Goal: Check status: Check status

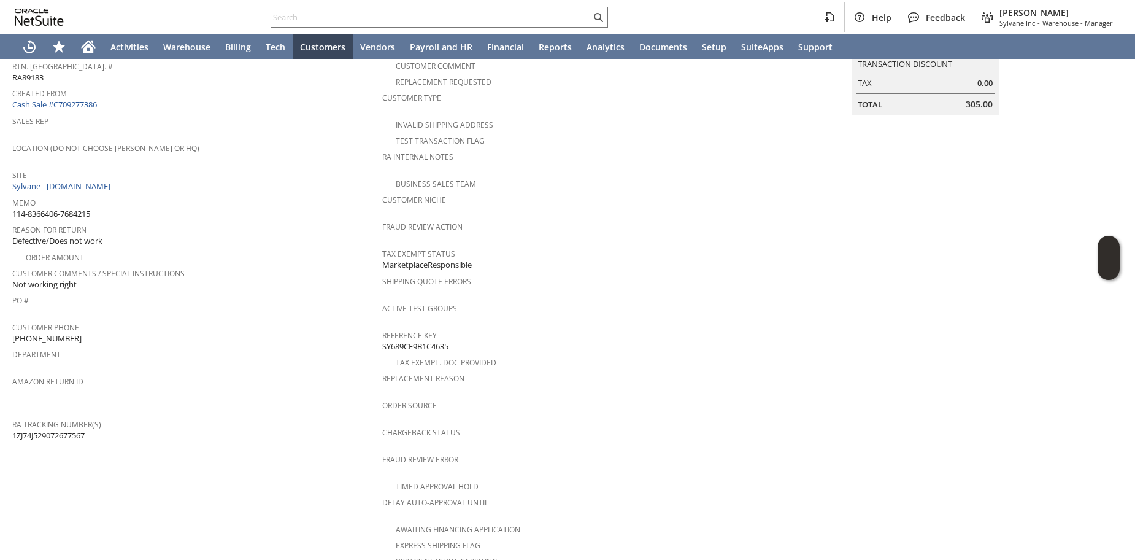
scroll to position [6, 0]
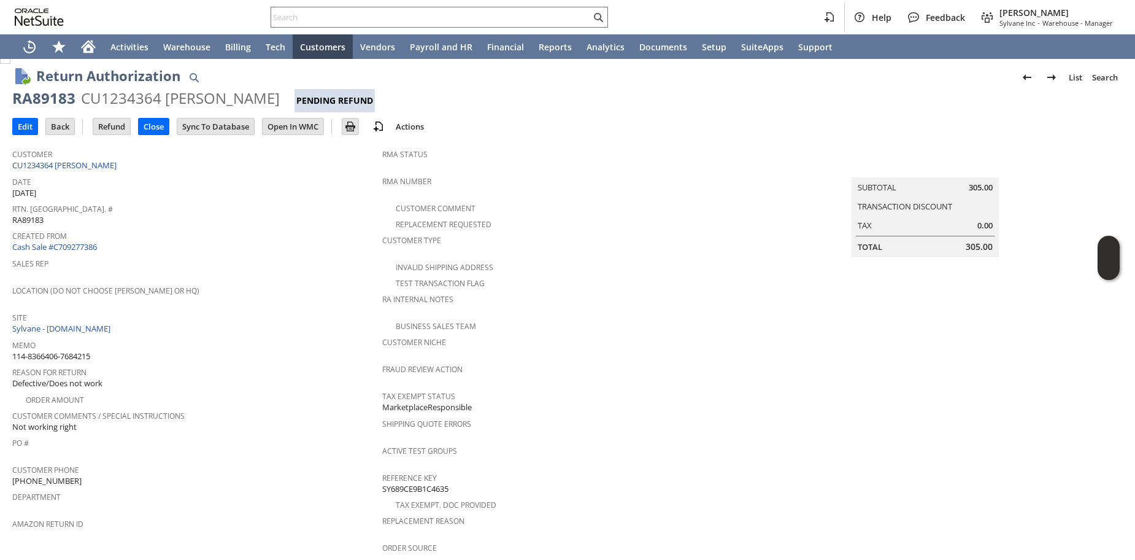
click at [18, 217] on span "RA89183" at bounding box center [27, 220] width 31 height 12
copy span "RA89183"
click at [230, 235] on span "Created From" at bounding box center [194, 234] width 364 height 14
click at [312, 339] on span "Memo" at bounding box center [194, 343] width 364 height 14
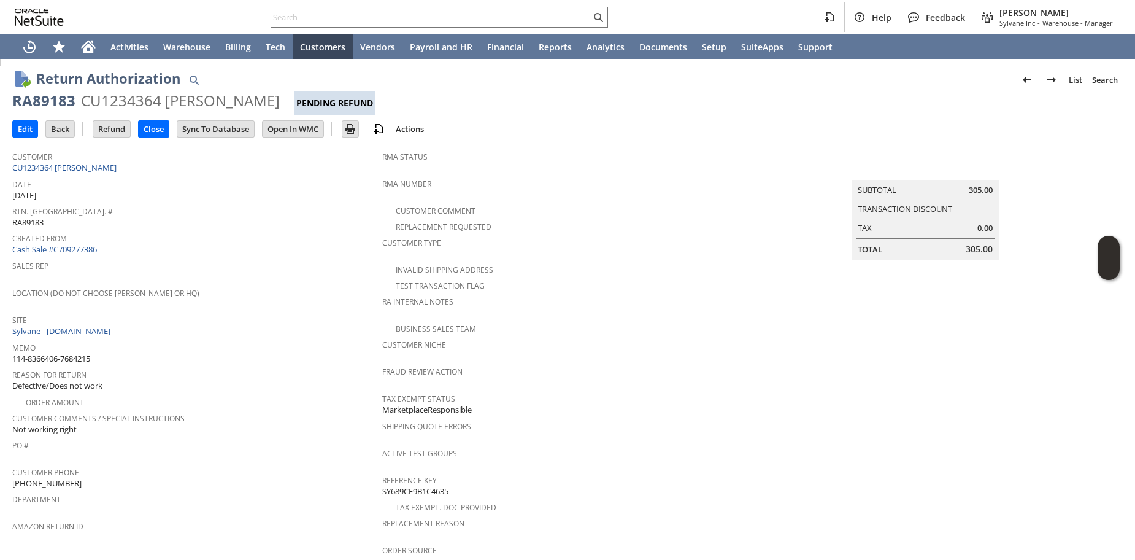
scroll to position [0, 0]
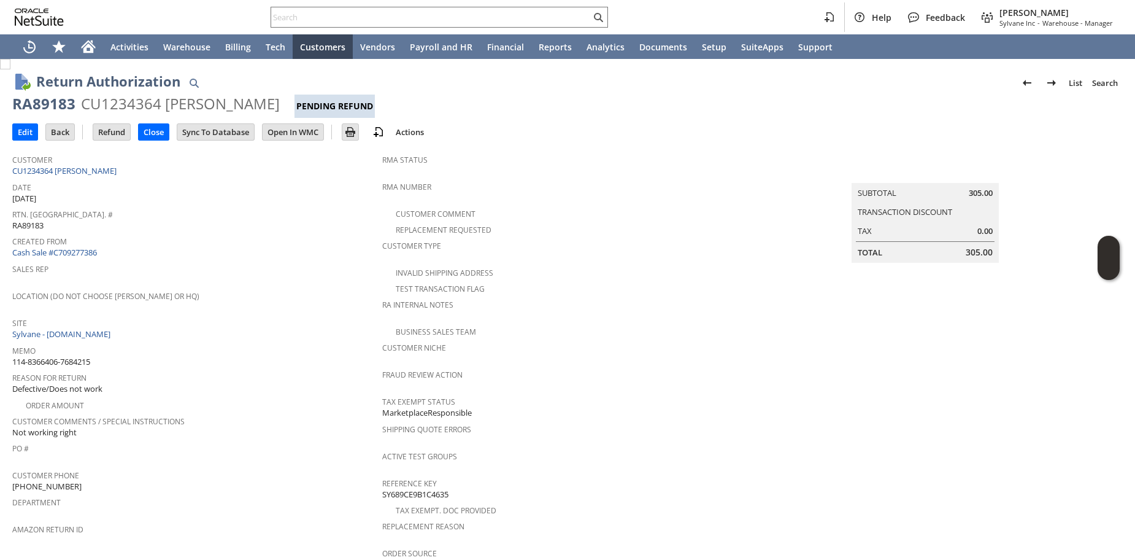
click at [304, 379] on div "Reason For Return Defective/Does not work" at bounding box center [194, 382] width 364 height 26
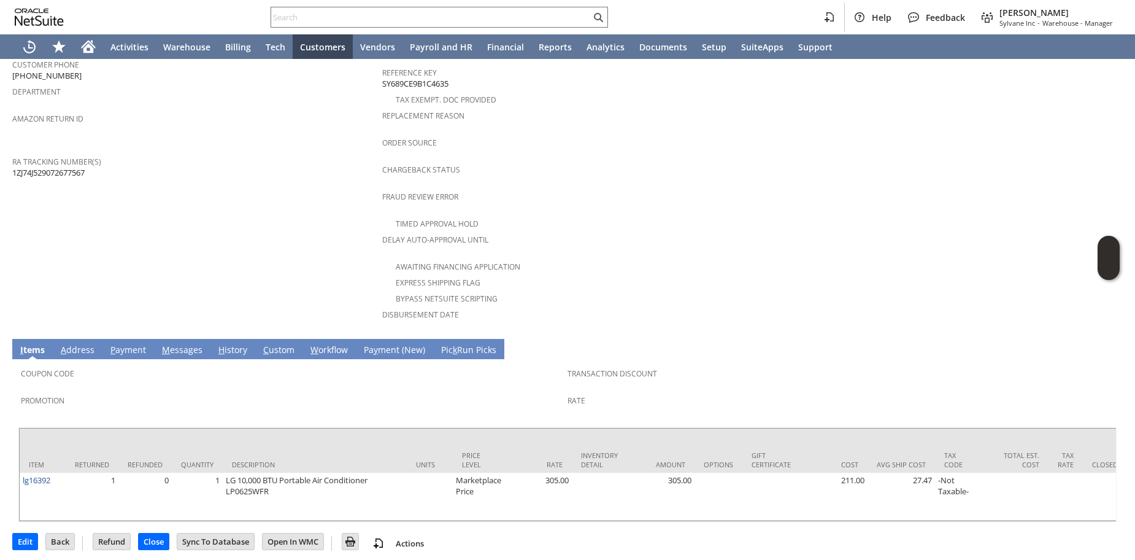
click at [230, 344] on link "H istory" at bounding box center [232, 351] width 35 height 14
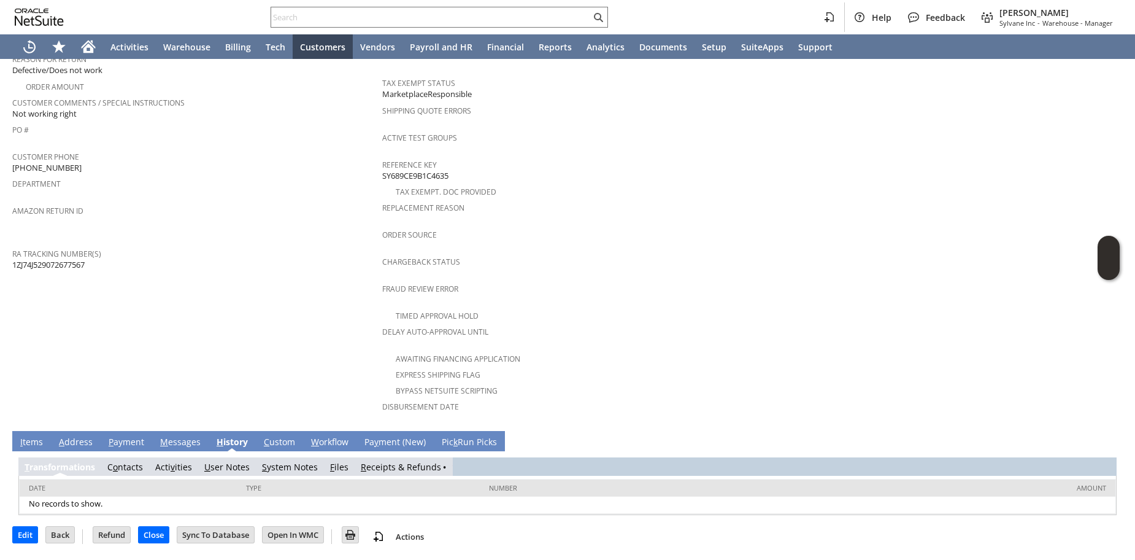
scroll to position [302, 0]
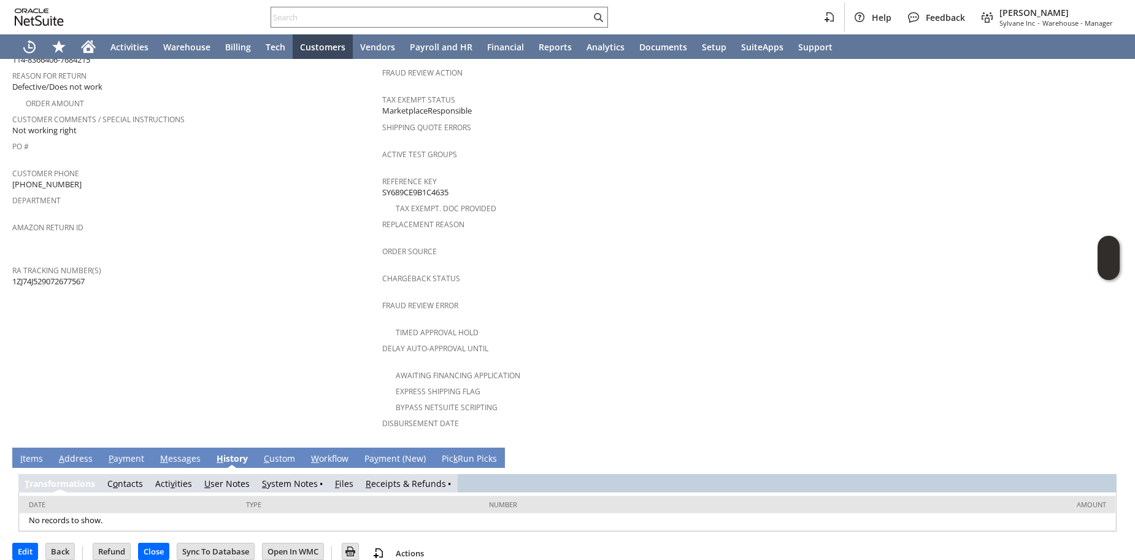
click at [411, 477] on link "R eceipts & Refunds" at bounding box center [406, 483] width 80 height 12
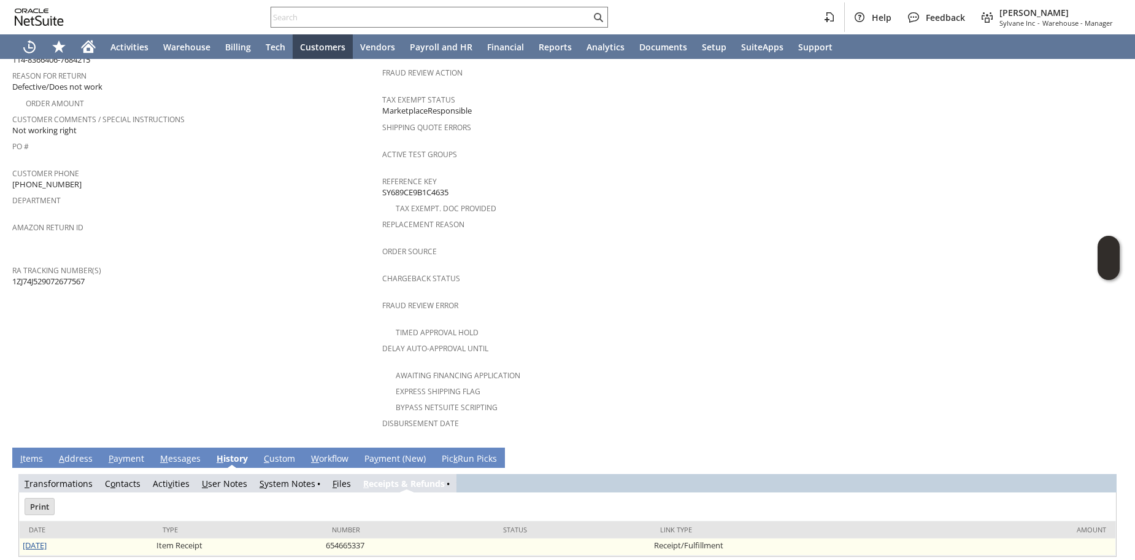
click at [37, 539] on link "8/19/2025" at bounding box center [35, 544] width 24 height 11
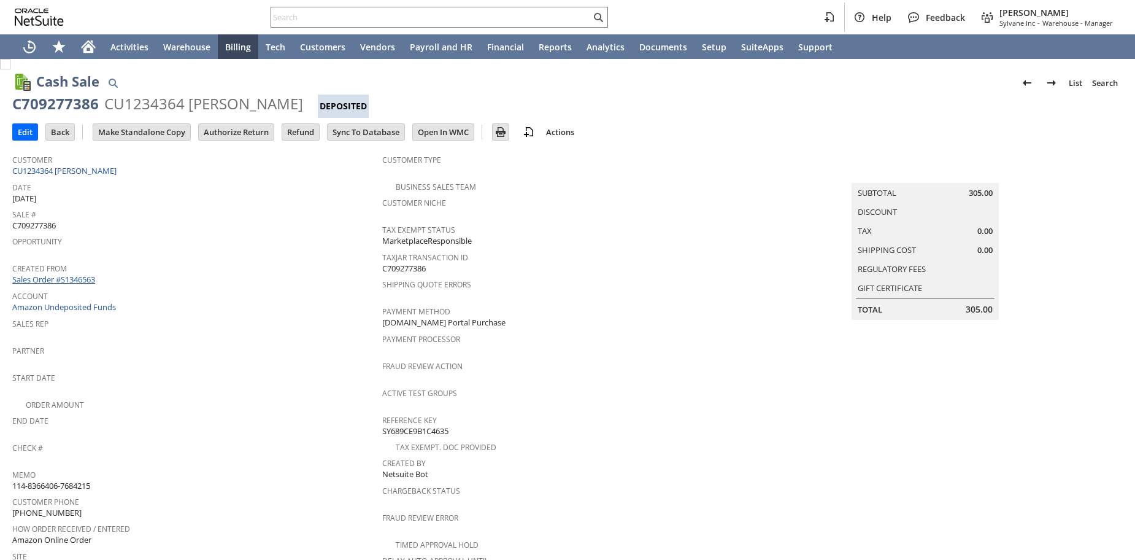
click at [83, 277] on link "Sales Order #S1346563" at bounding box center [55, 279] width 86 height 11
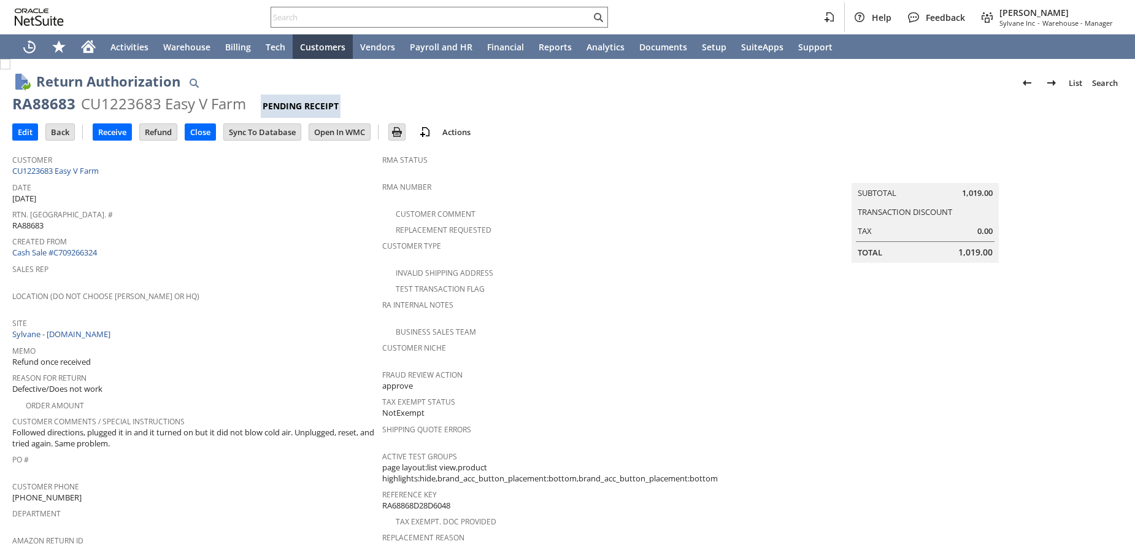
click at [347, 244] on span "Created From" at bounding box center [194, 240] width 364 height 14
click at [325, 255] on td "Created From Cash Sale #C709266324" at bounding box center [197, 247] width 370 height 28
click at [115, 138] on input "Receive" at bounding box center [112, 132] width 38 height 16
click at [260, 347] on span "Memo" at bounding box center [194, 349] width 364 height 14
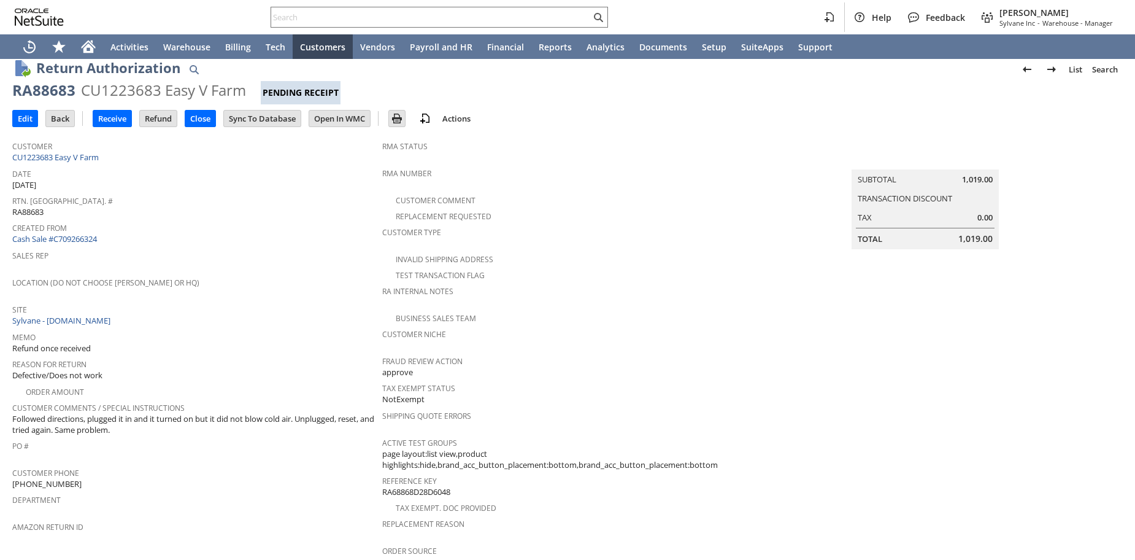
scroll to position [81, 0]
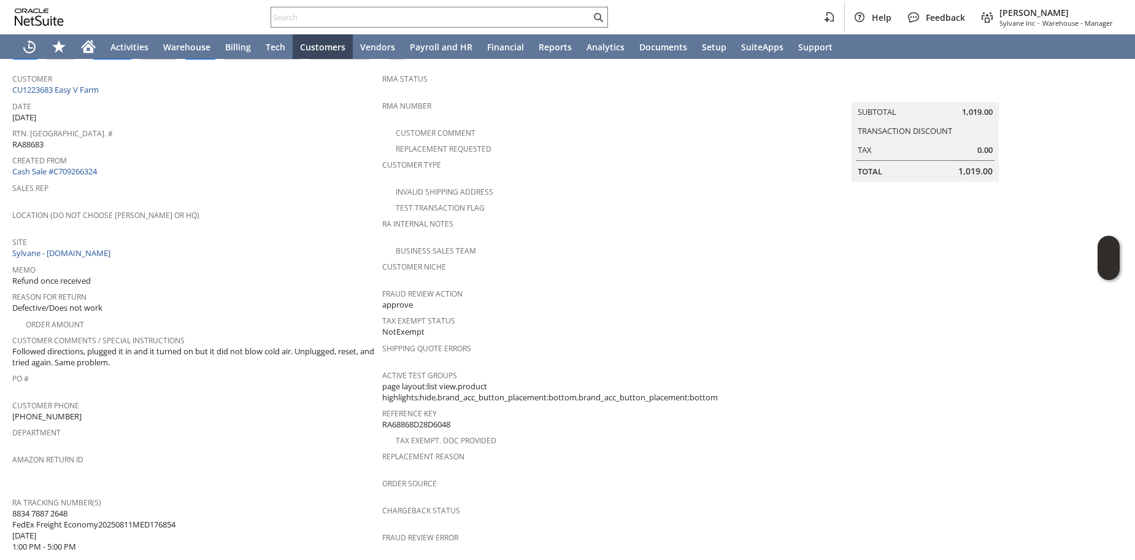
click at [336, 161] on span "Created From" at bounding box center [194, 159] width 364 height 14
click at [257, 272] on div "Memo Refund once received" at bounding box center [194, 274] width 364 height 26
click at [264, 346] on span "Followed directions, plugged it in and it turned on but it did not blow cold ai…" at bounding box center [194, 357] width 364 height 23
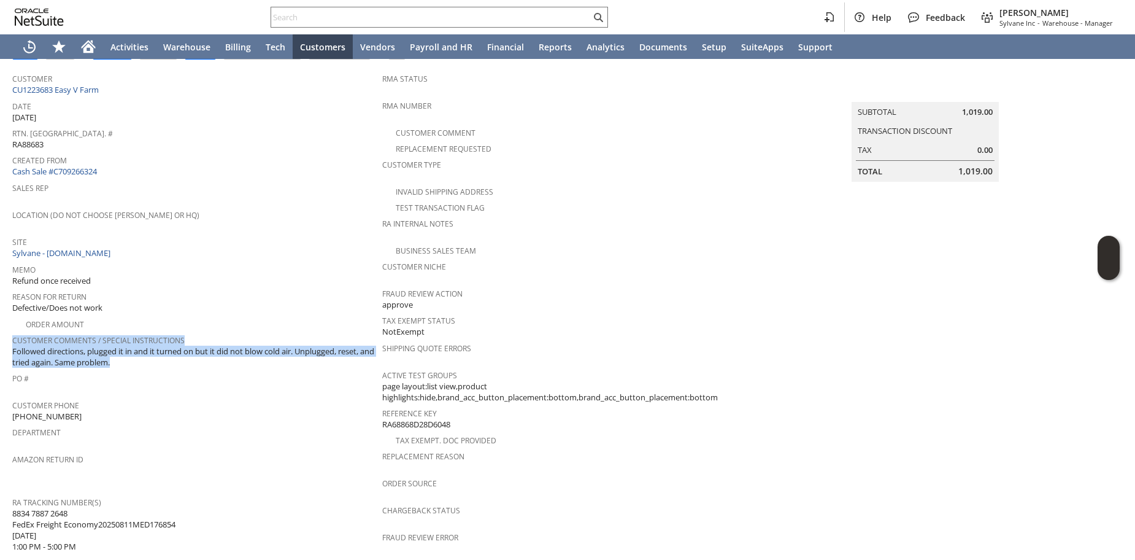
click at [263, 350] on span "Followed directions, plugged it in and it turned on but it did not blow cold ai…" at bounding box center [194, 357] width 364 height 23
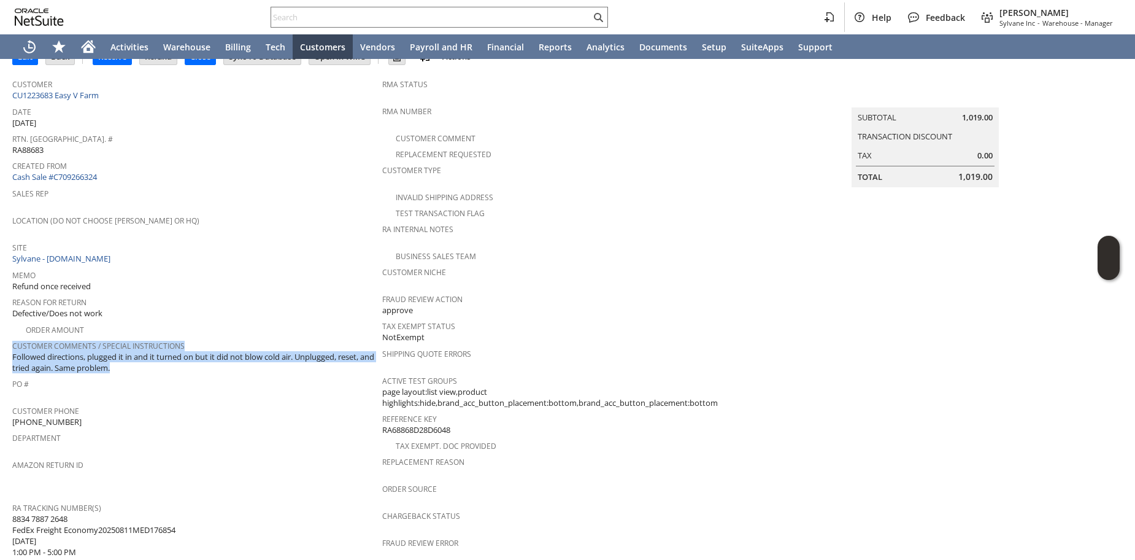
click at [263, 351] on span "Followed directions, plugged it in and it turned on but it did not blow cold ai…" at bounding box center [194, 362] width 364 height 23
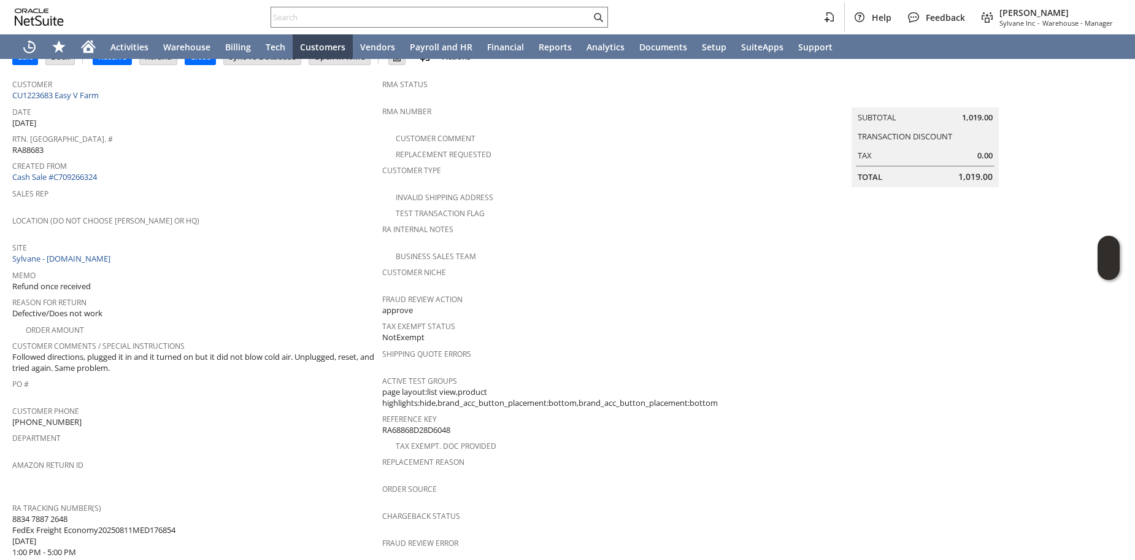
click at [263, 361] on span "Followed directions, plugged it in and it turned on but it did not blow cold ai…" at bounding box center [194, 362] width 364 height 23
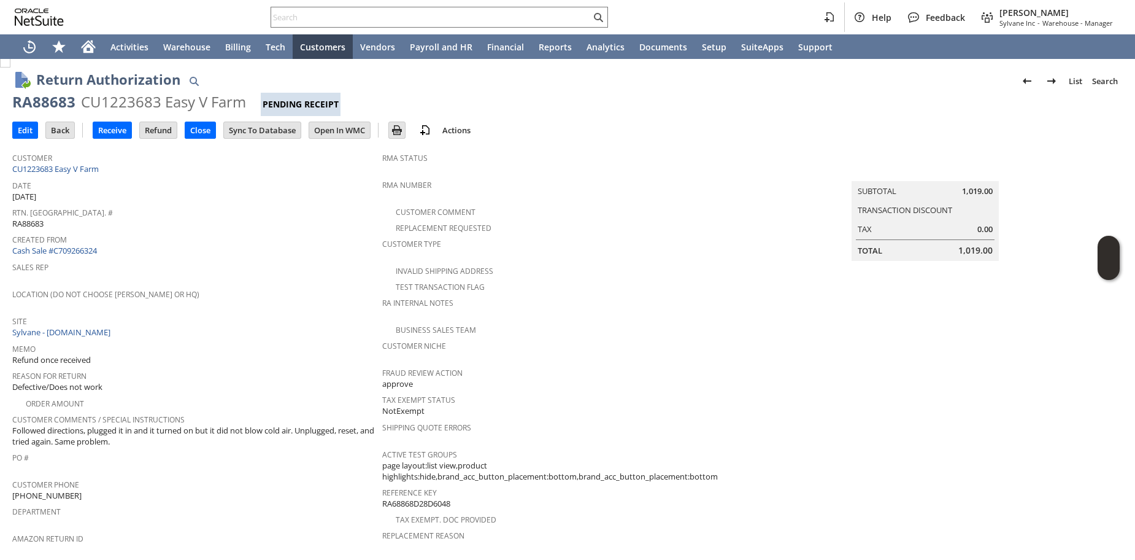
scroll to position [0, 0]
click at [298, 26] on div at bounding box center [440, 17] width 338 height 21
click at [298, 20] on input "text" at bounding box center [431, 17] width 320 height 15
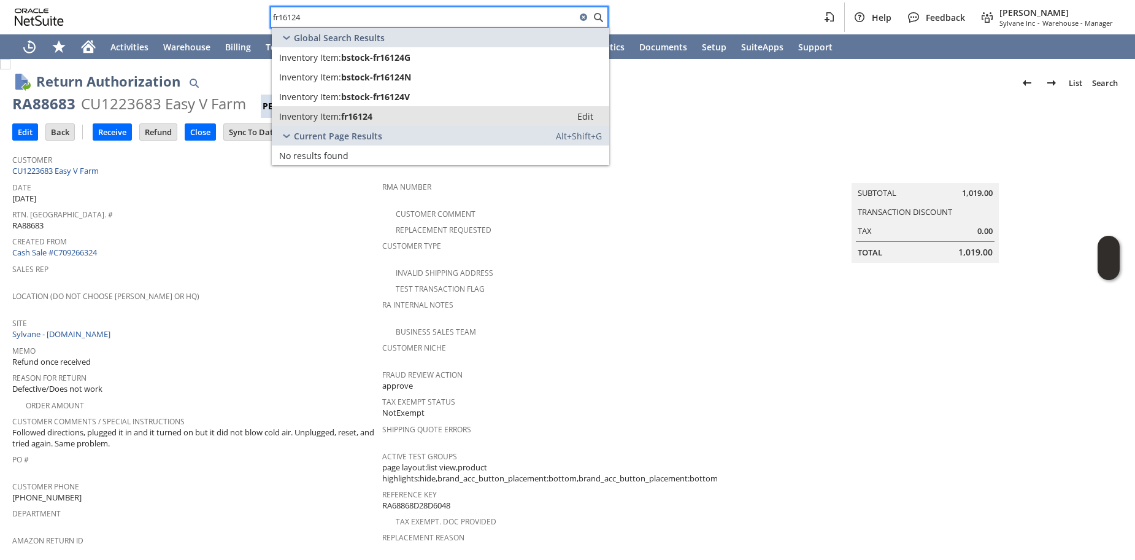
type input "fr16124"
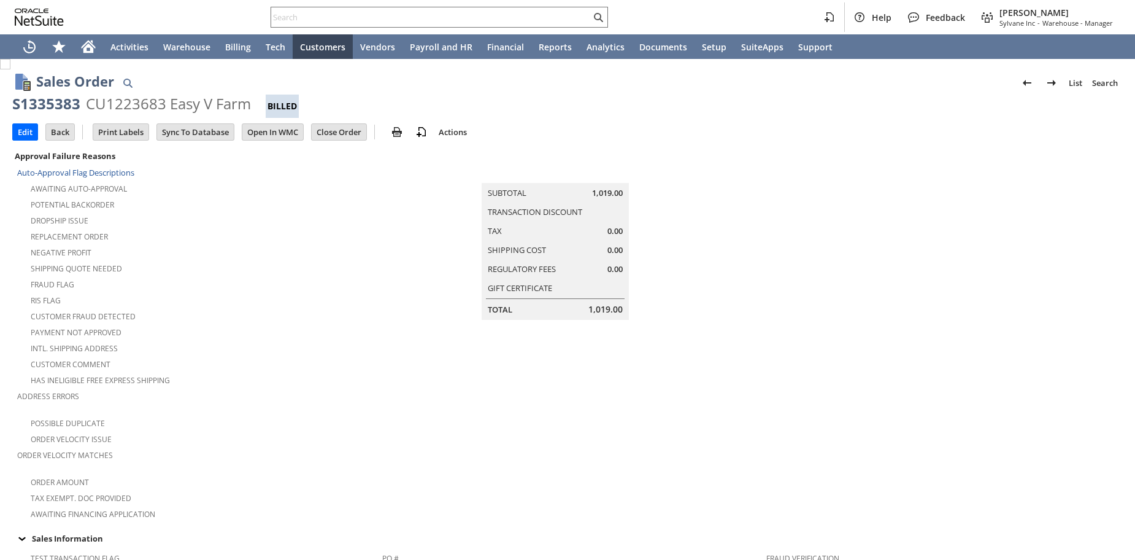
scroll to position [703, 0]
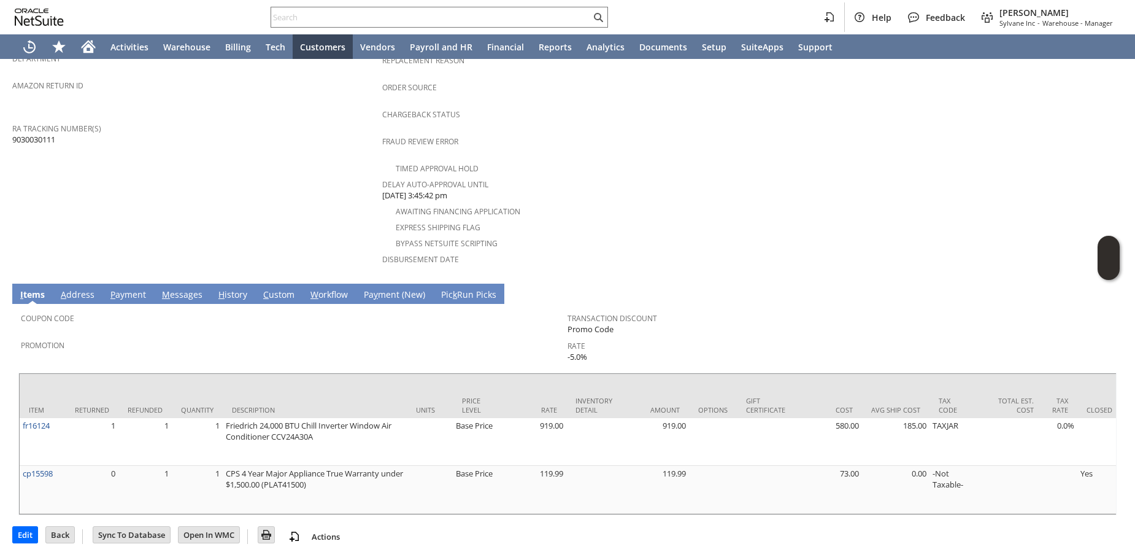
scroll to position [514, 0]
click at [228, 288] on link "H istory" at bounding box center [232, 295] width 35 height 14
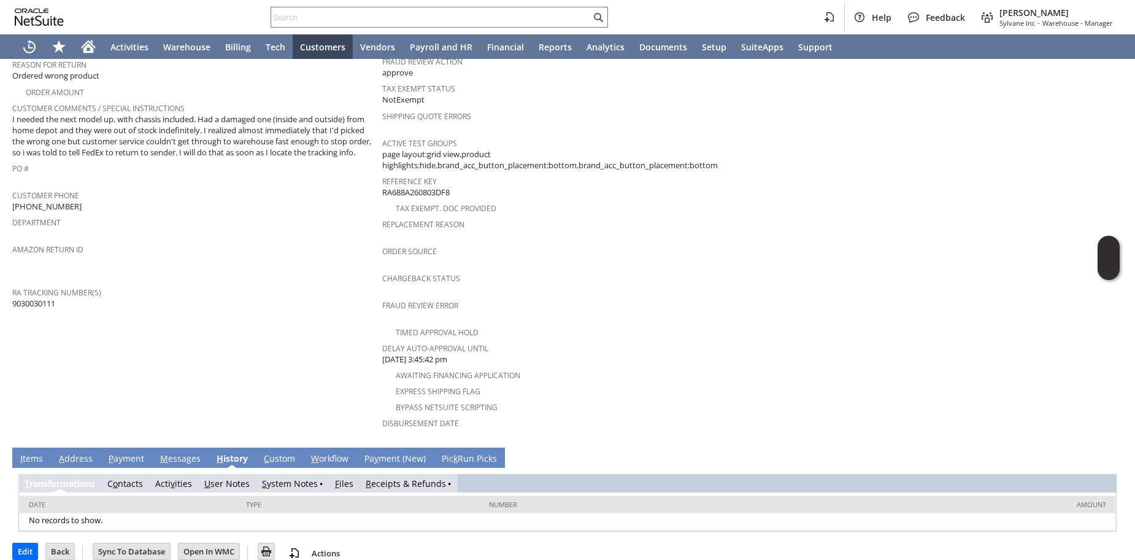
click at [393, 477] on link "R eceipts & Refunds" at bounding box center [406, 483] width 80 height 12
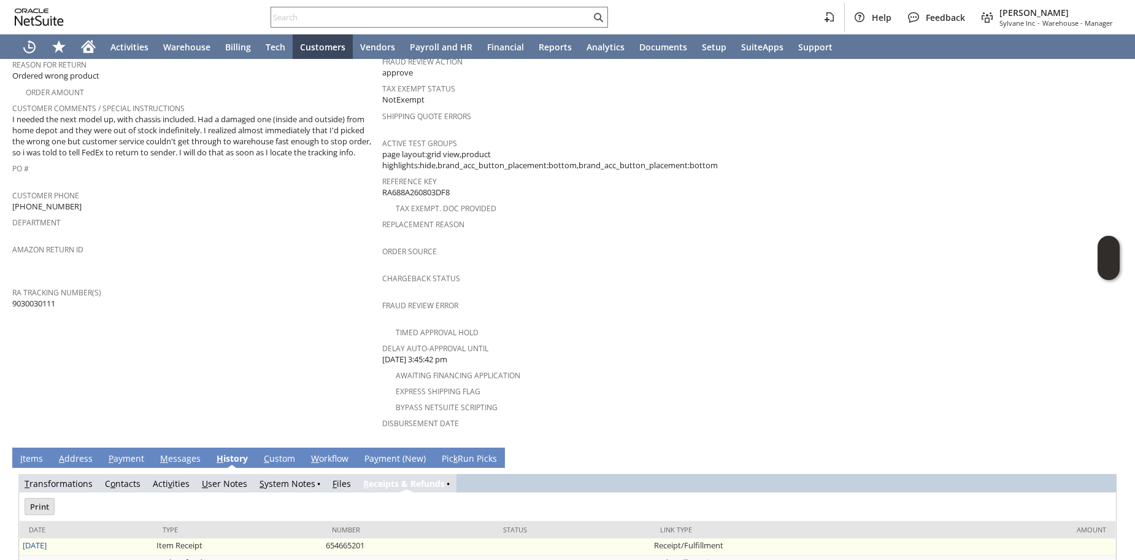
scroll to position [0, 0]
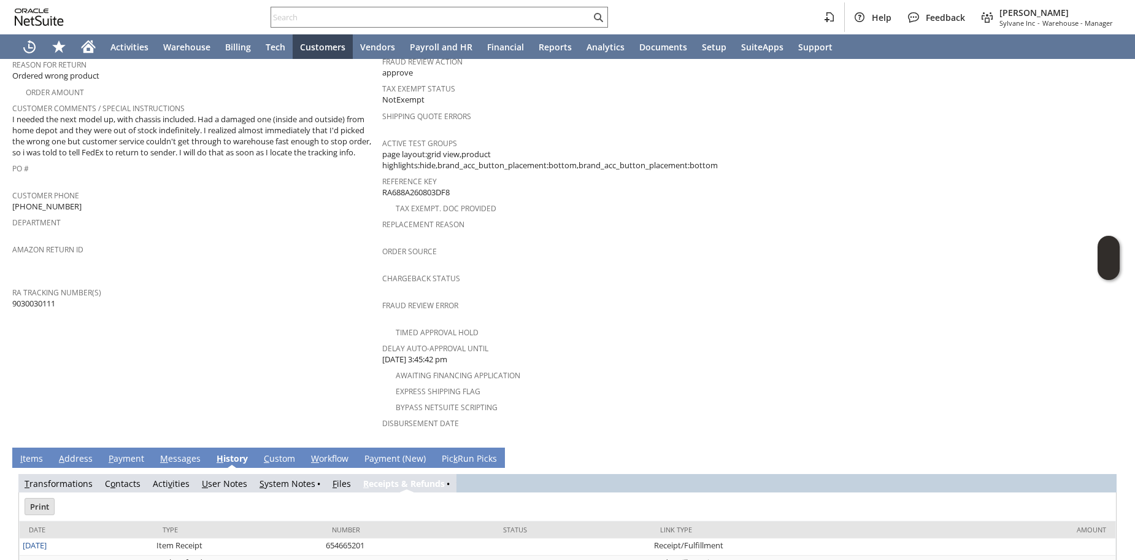
click at [200, 348] on td "Customer CU1230280 Elizabeth Zimmermann Date 7/30/2025 Rtn. Auth. # RA88781 Cre…" at bounding box center [197, 138] width 370 height 606
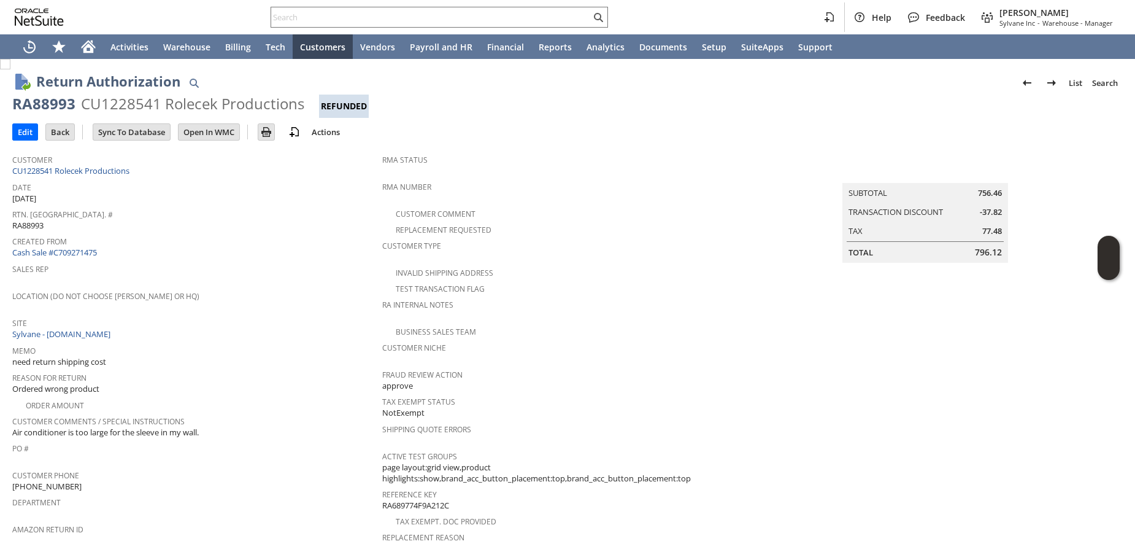
click at [192, 330] on div "Site Sylvane - [DOMAIN_NAME]" at bounding box center [194, 327] width 364 height 26
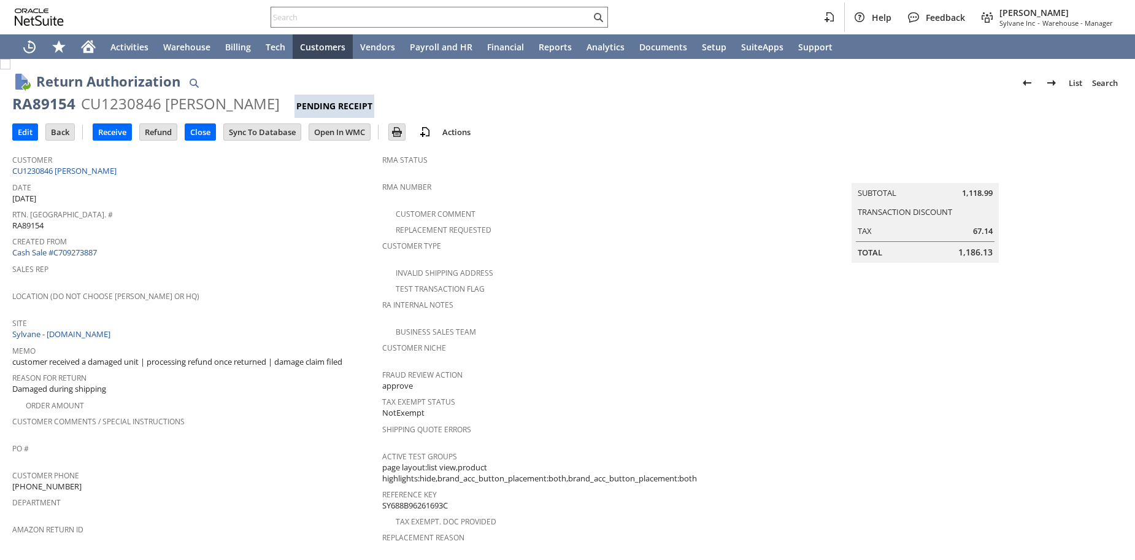
click at [261, 439] on span "PO #" at bounding box center [194, 446] width 364 height 14
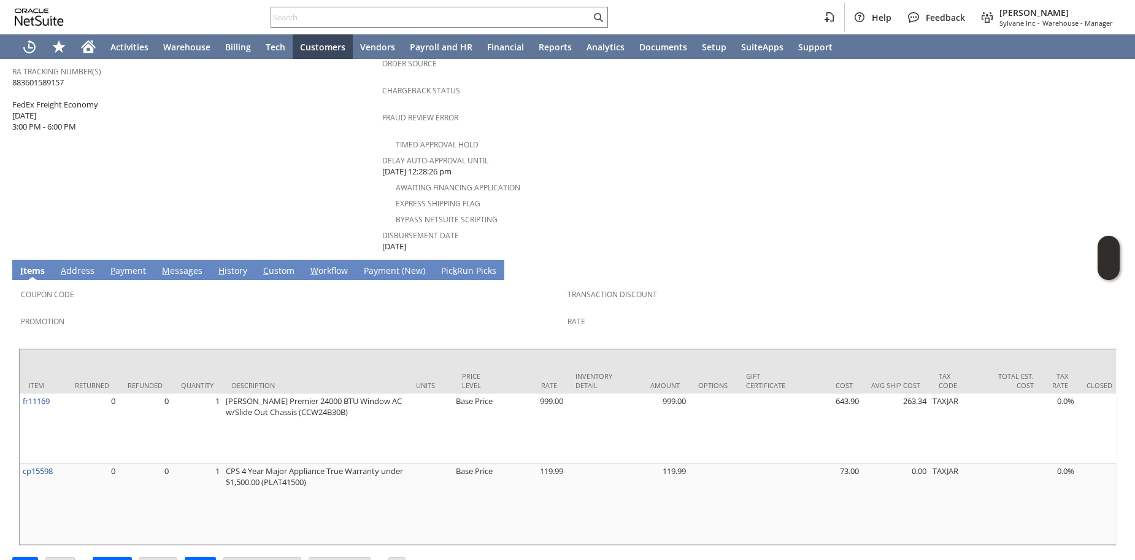
scroll to position [514, 0]
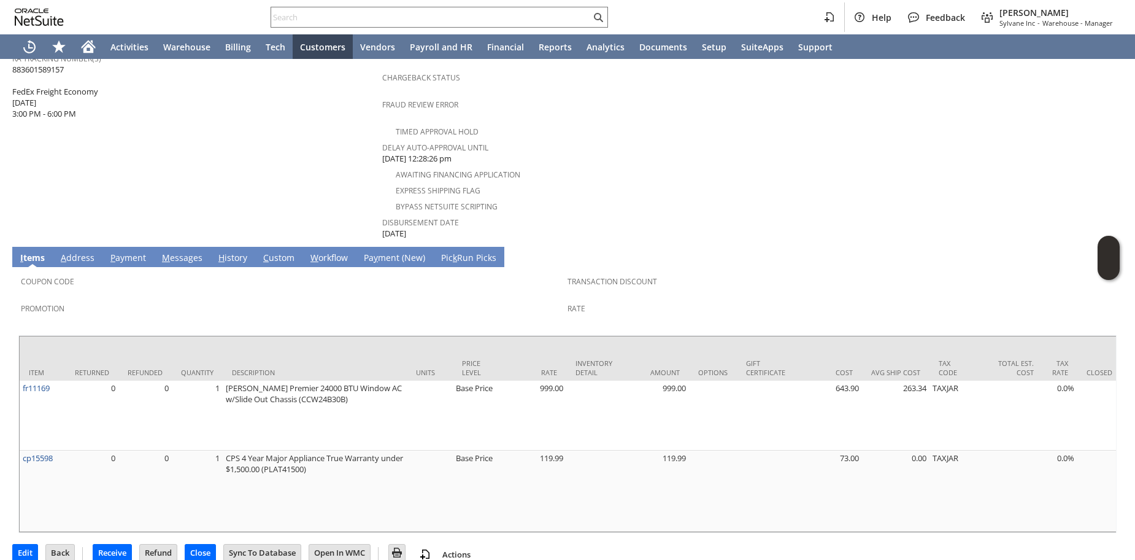
click at [536, 15] on input "text" at bounding box center [431, 17] width 320 height 15
paste input "7300571147"
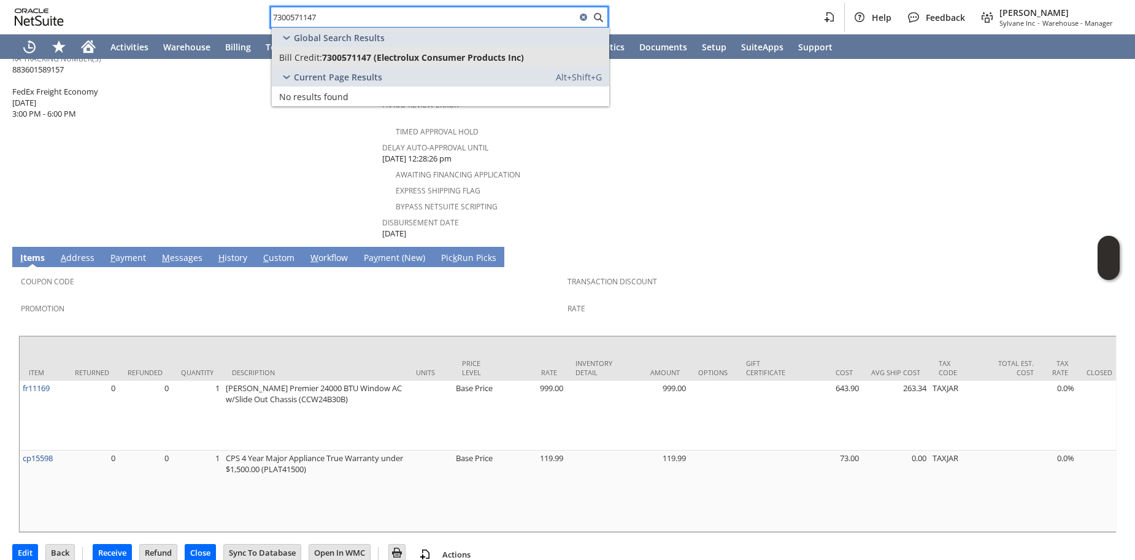
type input "7300571147"
click at [329, 60] on span "7300571147 (Electrolux Consumer Products Inc)" at bounding box center [423, 58] width 202 height 12
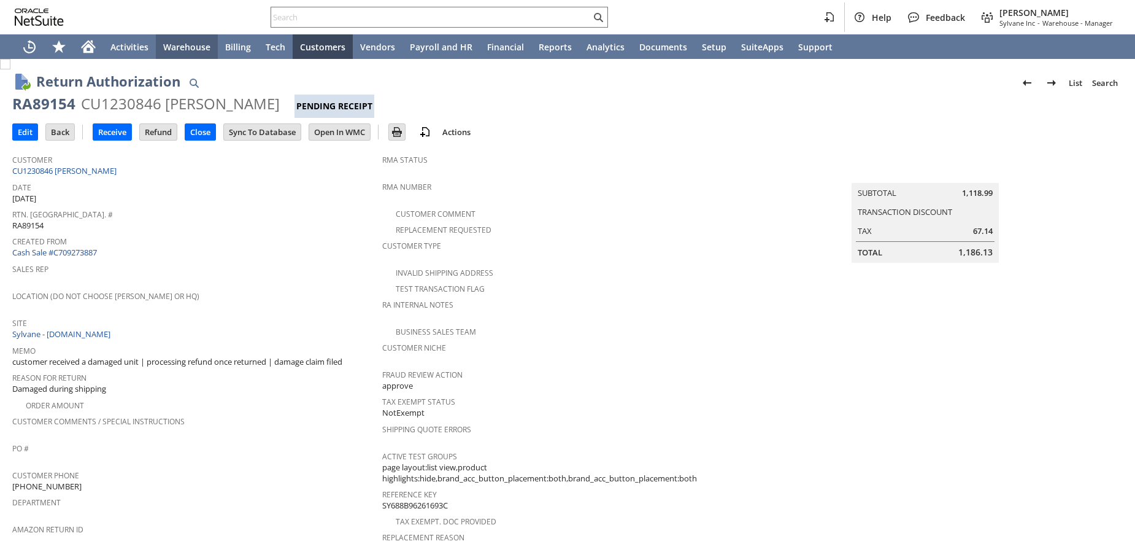
scroll to position [514, 0]
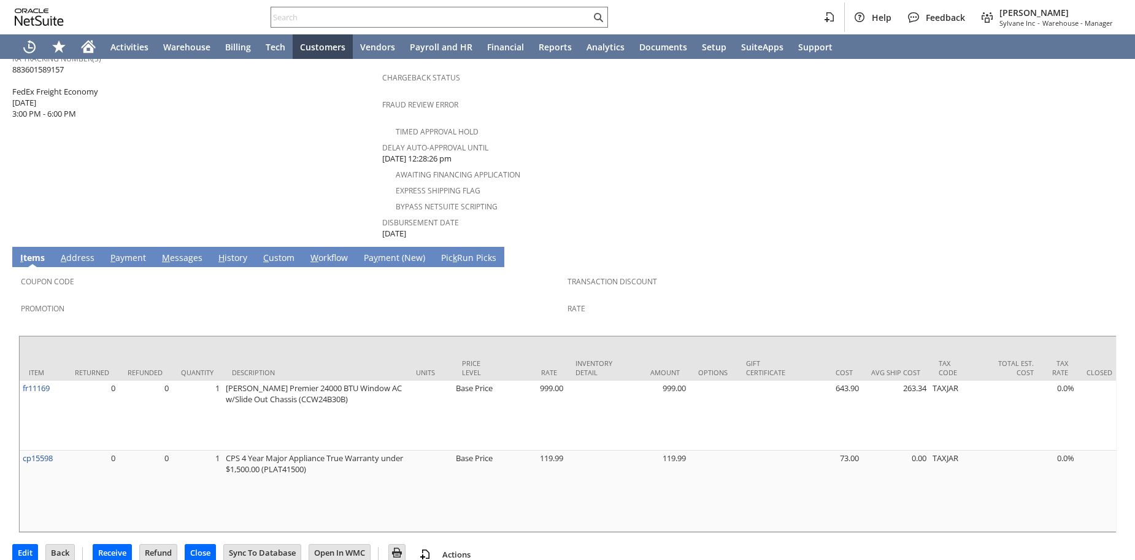
click at [290, 21] on input "text" at bounding box center [431, 17] width 320 height 15
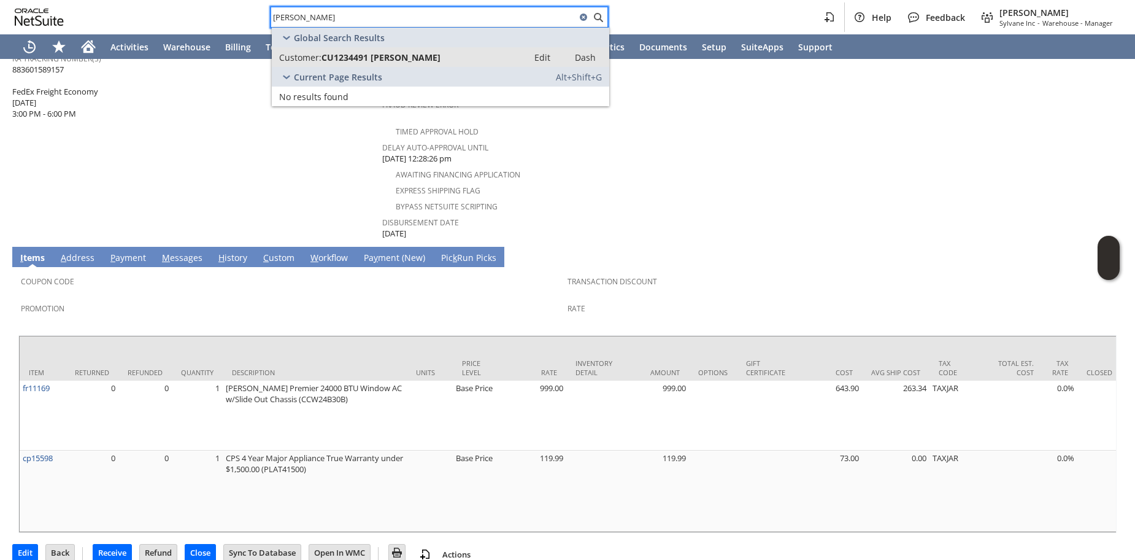
type input "[PERSON_NAME]"
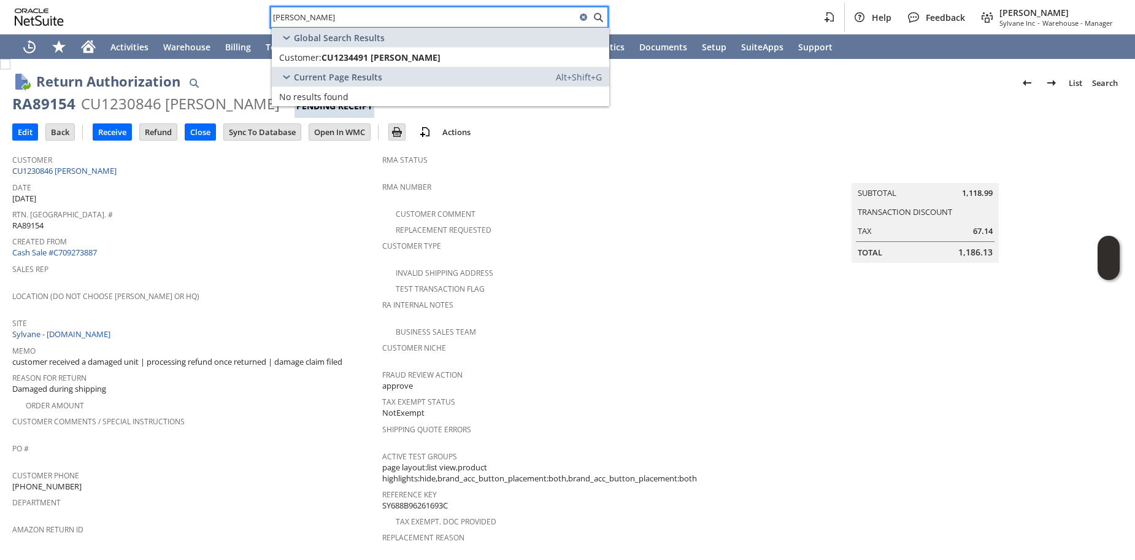
click at [235, 238] on span "Created From" at bounding box center [194, 240] width 364 height 14
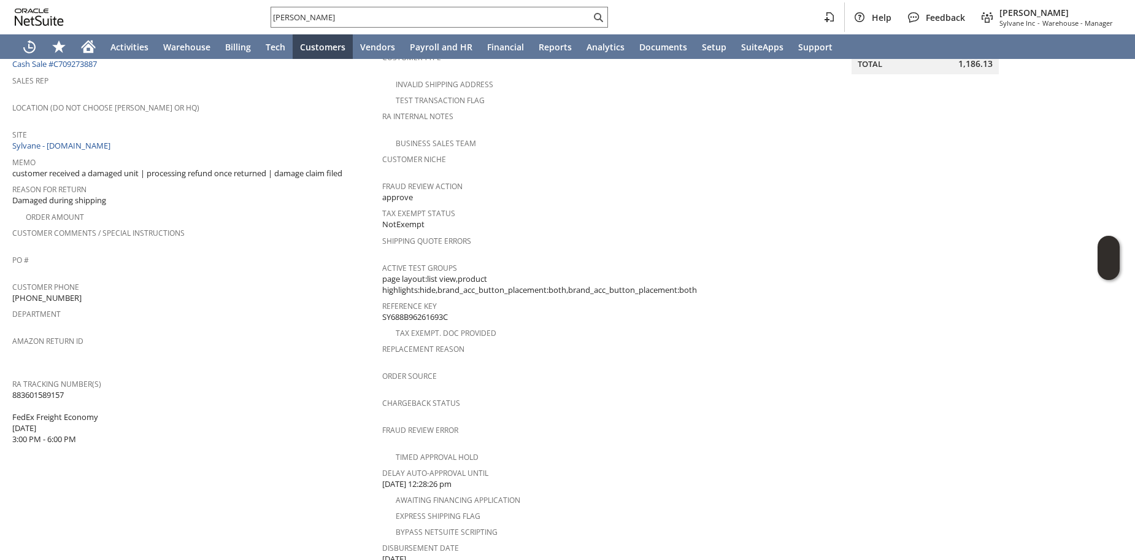
scroll to position [514, 0]
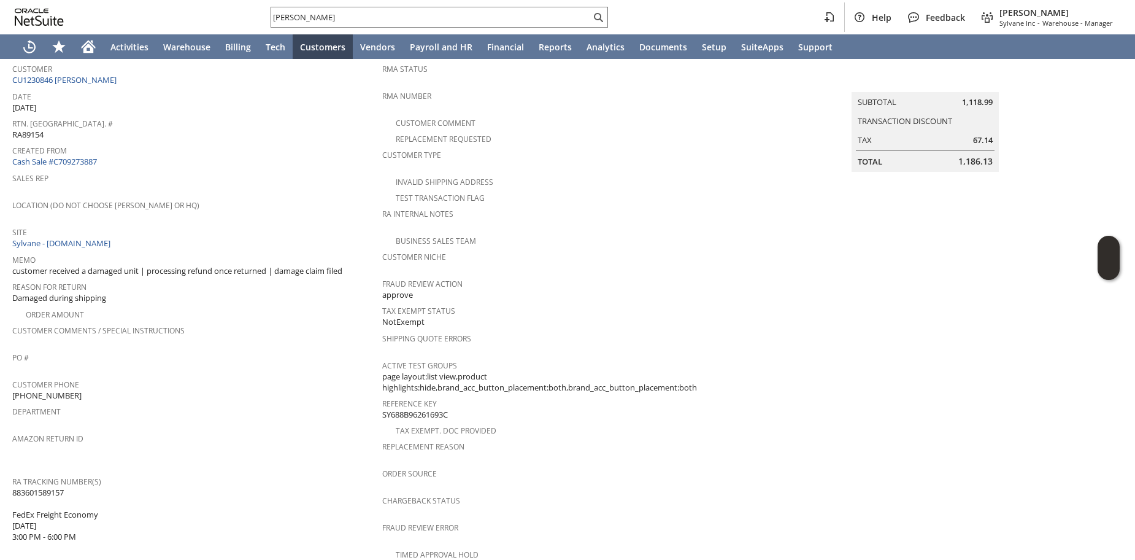
scroll to position [0, 0]
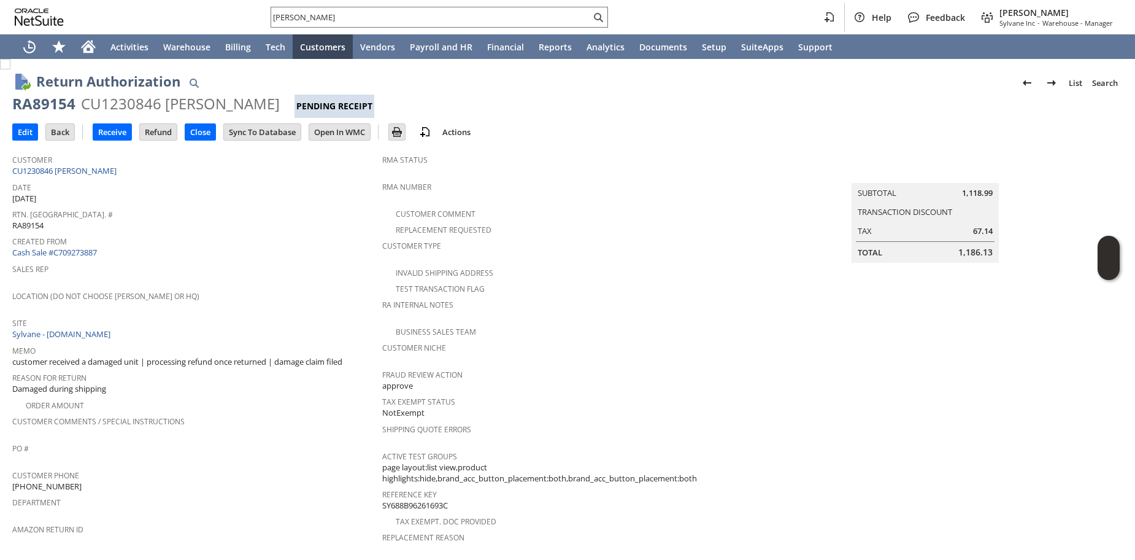
click at [200, 200] on div "Date 8/15/2025" at bounding box center [194, 192] width 364 height 26
click at [107, 129] on input "Receive" at bounding box center [112, 132] width 38 height 16
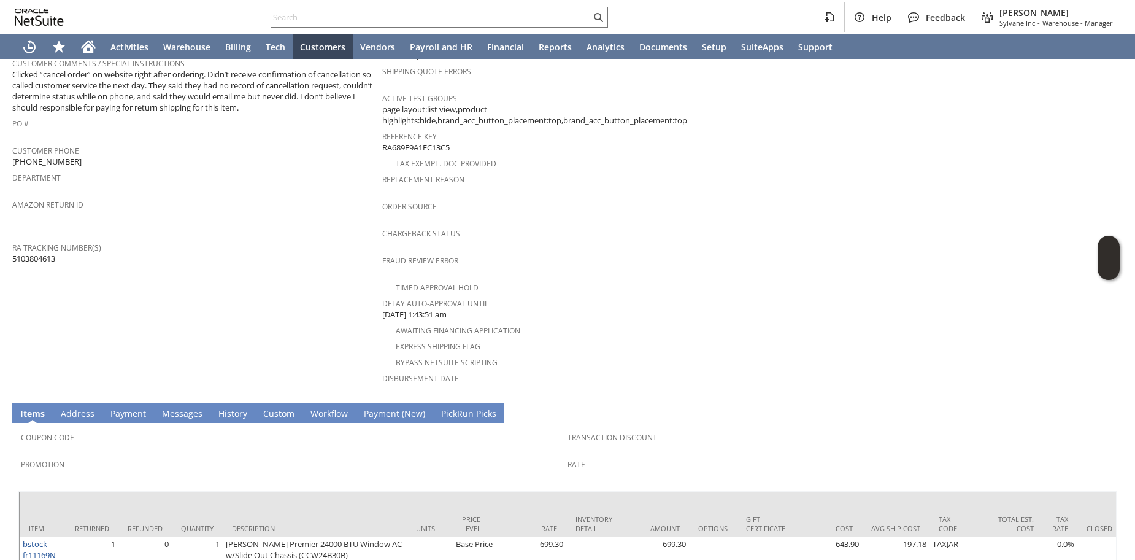
scroll to position [433, 0]
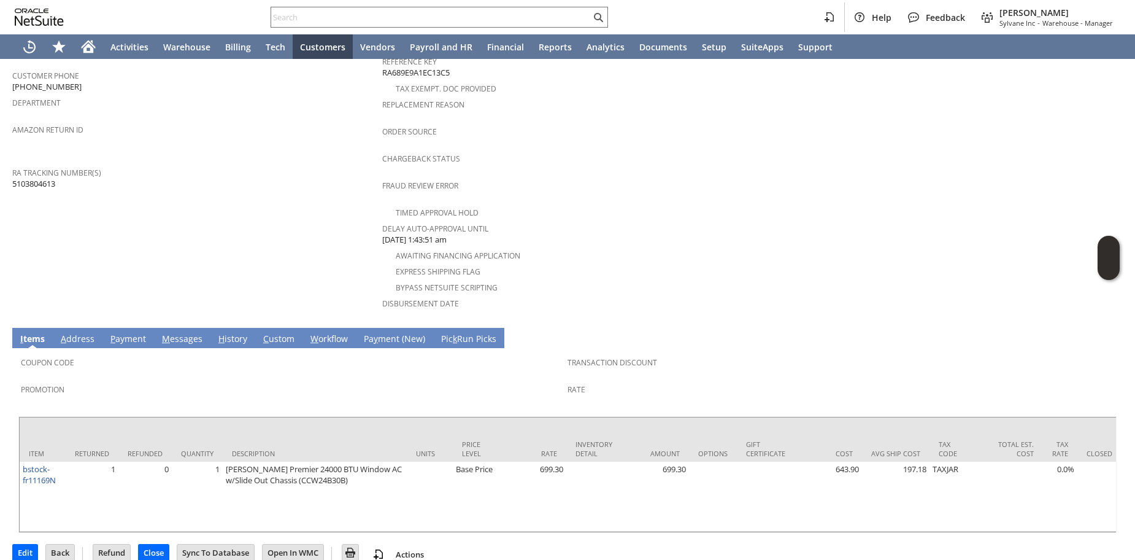
click at [239, 333] on link "H istory" at bounding box center [232, 340] width 35 height 14
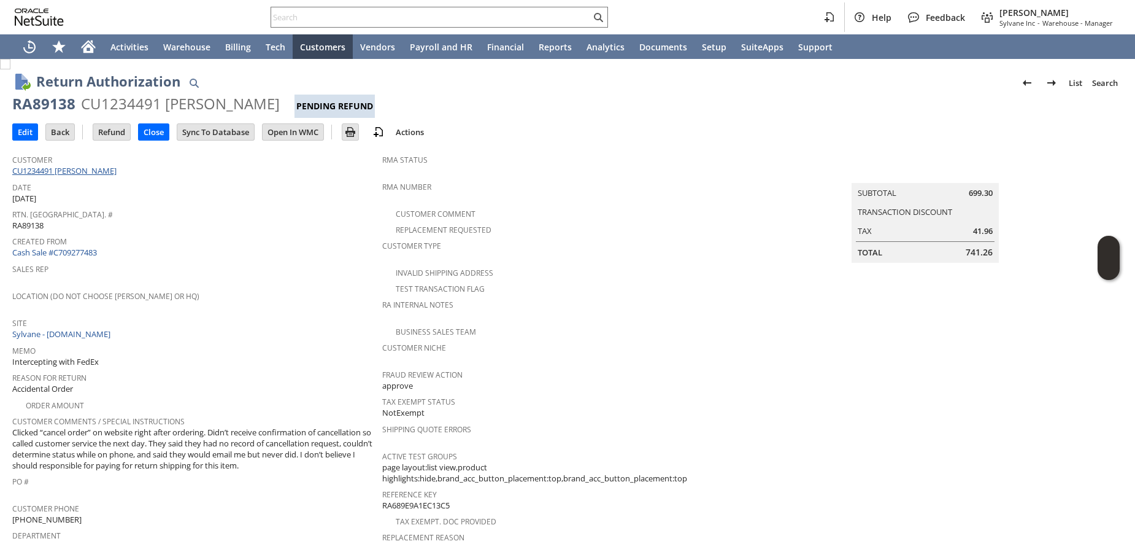
scroll to position [81, 0]
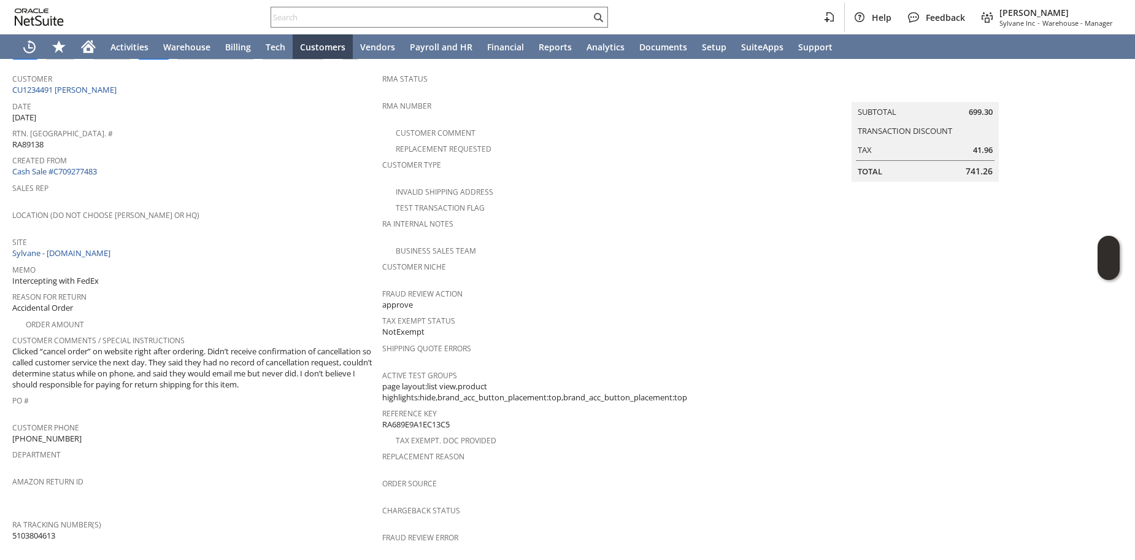
click at [297, 288] on span "Reason For Return" at bounding box center [194, 295] width 364 height 14
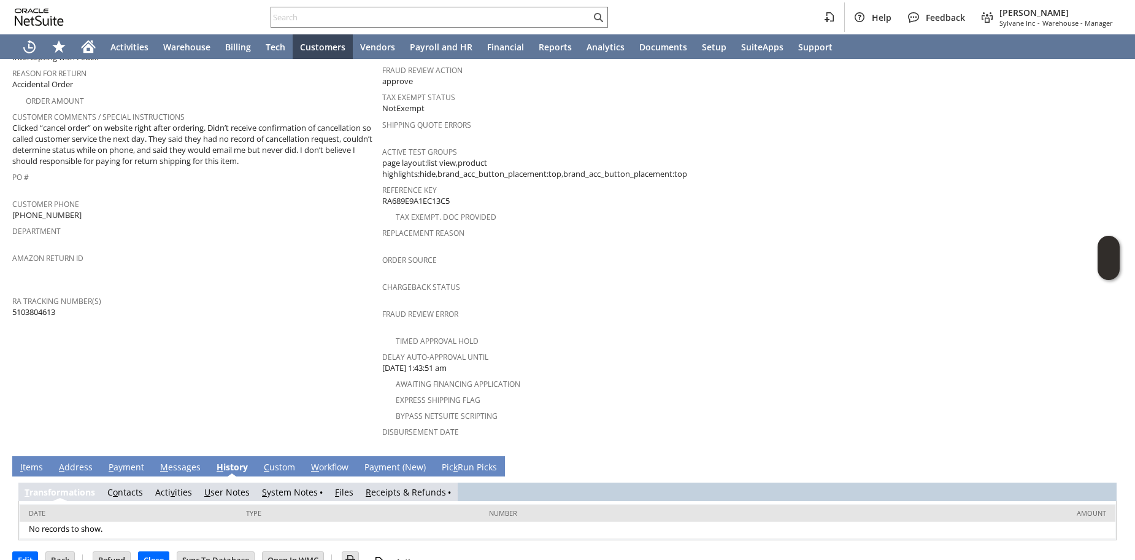
scroll to position [313, 0]
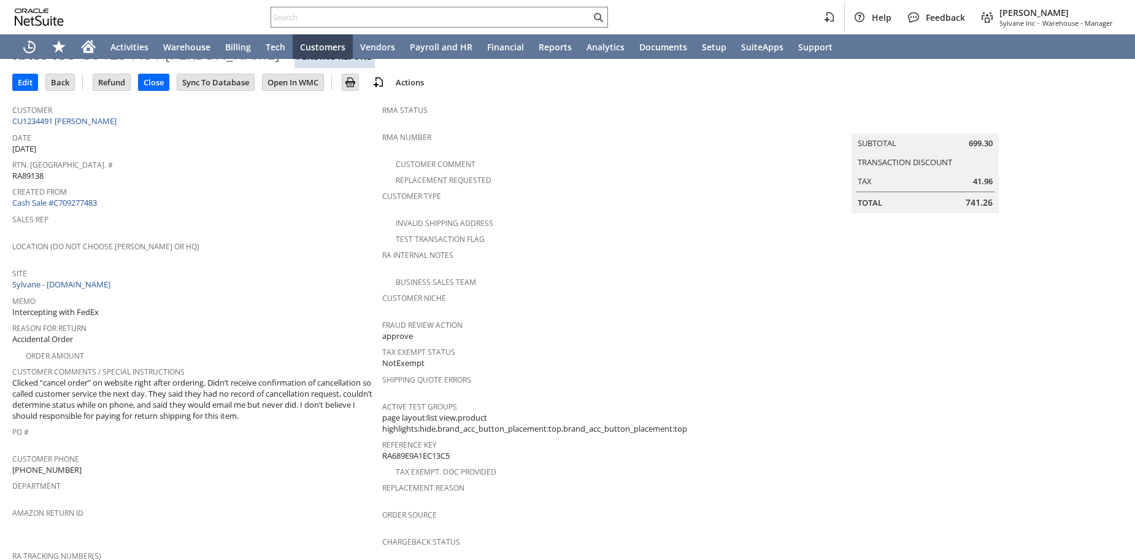
scroll to position [81, 0]
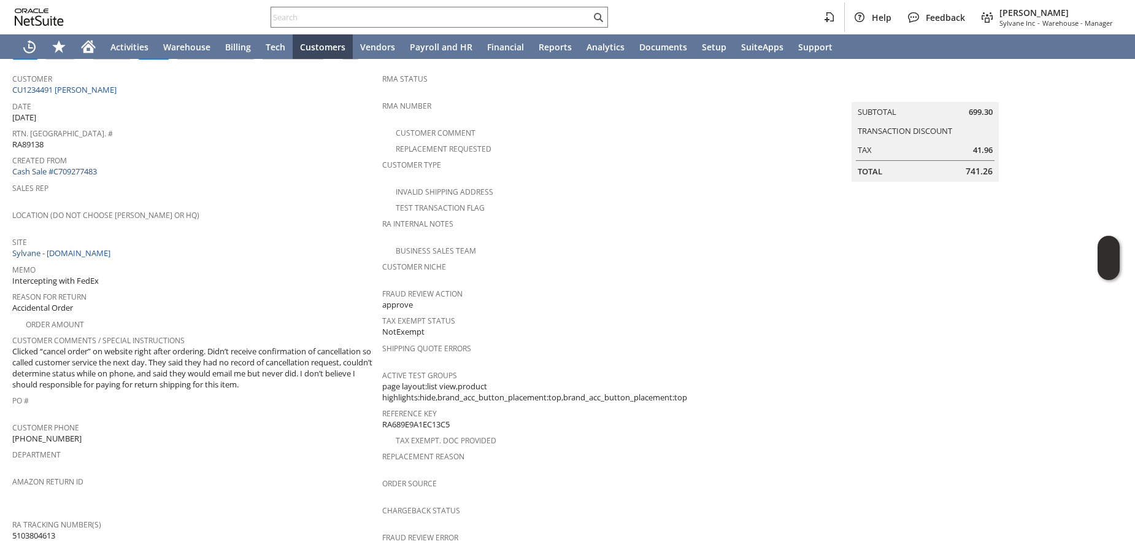
click at [331, 187] on span "Sales Rep" at bounding box center [194, 186] width 364 height 14
click at [243, 379] on span "Clicked “cancel order” on website right after ordering. Didn’t receive confirma…" at bounding box center [194, 368] width 364 height 45
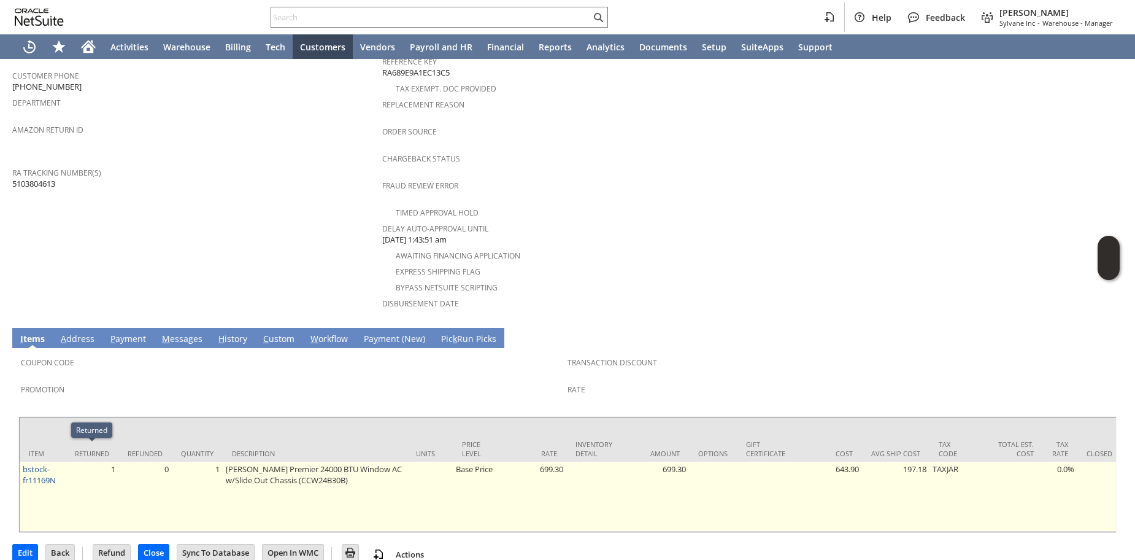
click at [75, 463] on td "1" at bounding box center [92, 496] width 53 height 70
click at [80, 477] on td "1" at bounding box center [92, 496] width 53 height 70
click at [367, 480] on td "[PERSON_NAME] Premier 24000 BTU Window AC w/Slide Out Chassis (CCW24B30B)" at bounding box center [315, 496] width 184 height 70
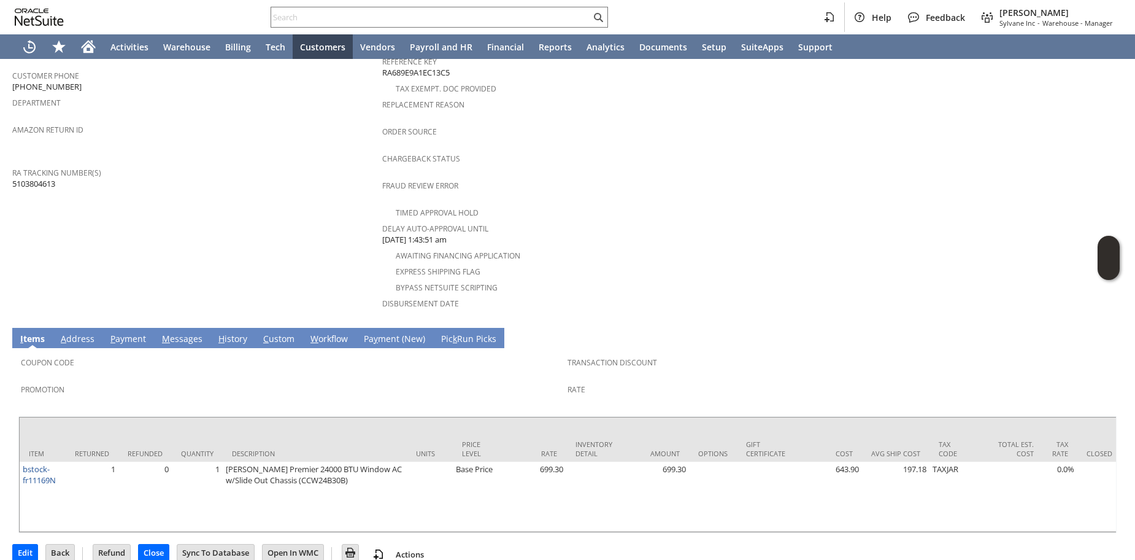
click at [621, 220] on span "Delay Auto-Approval Until" at bounding box center [564, 227] width 364 height 14
click at [792, 215] on td "Summary Subtotal 699.30 Transaction Discount Tax 41.96 Total 741.26" at bounding box center [938, 18] width 370 height 606
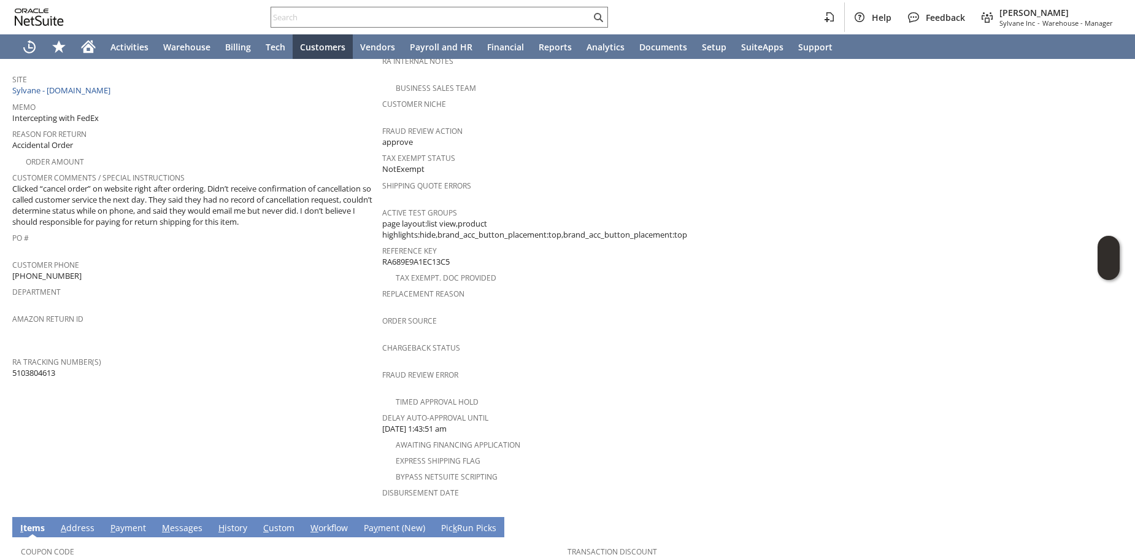
scroll to position [271, 0]
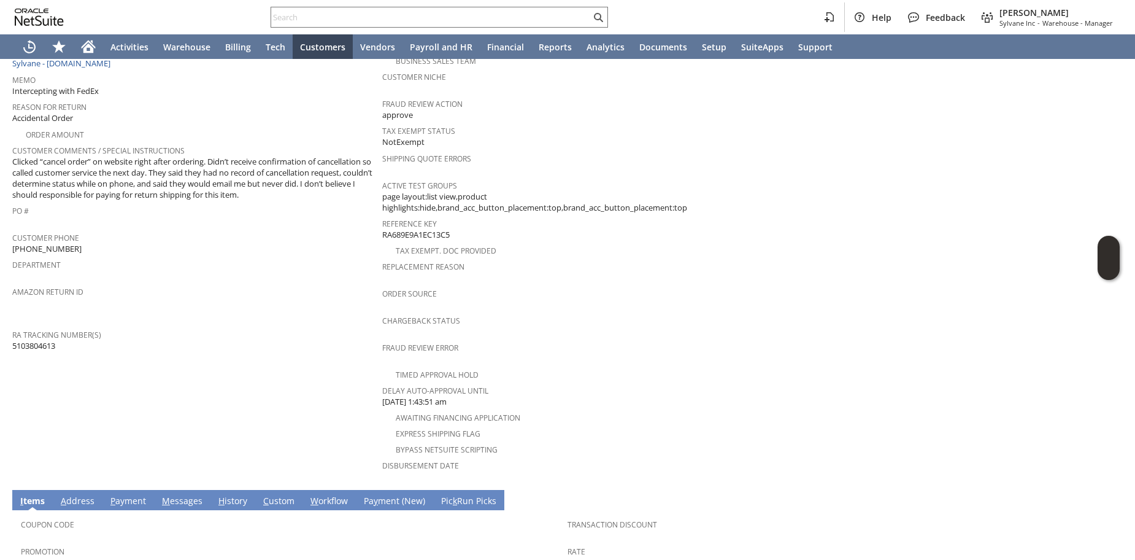
click at [224, 495] on link "H istory" at bounding box center [232, 502] width 35 height 14
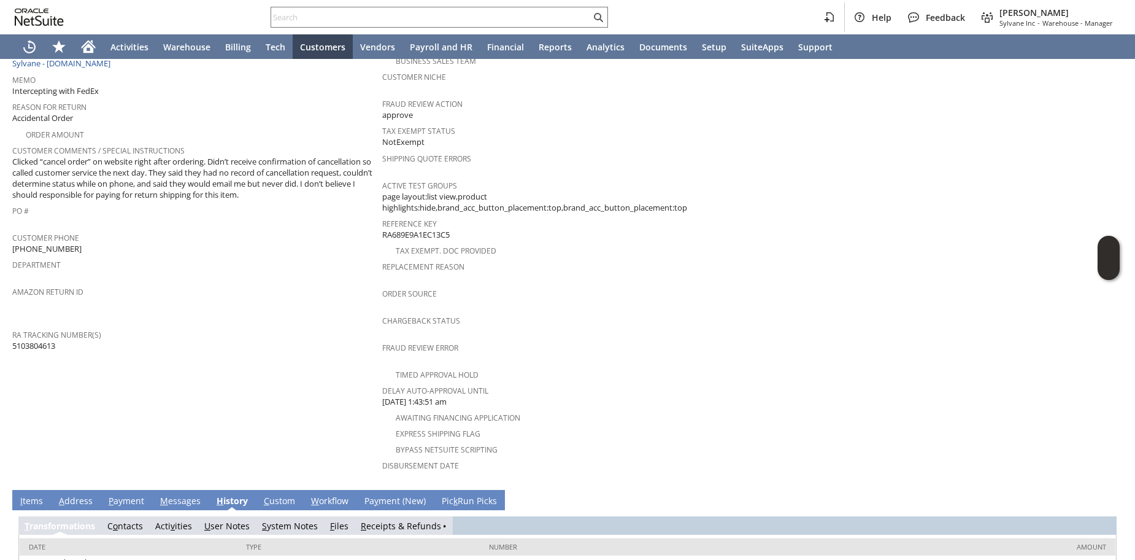
scroll to position [313, 0]
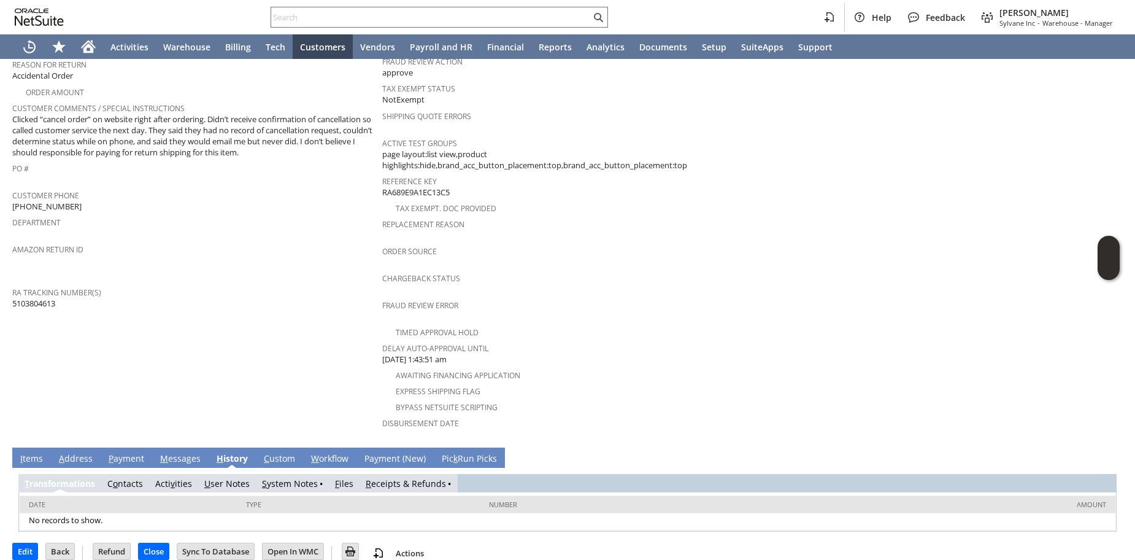
click at [272, 477] on link "S ystem Notes" at bounding box center [290, 483] width 56 height 12
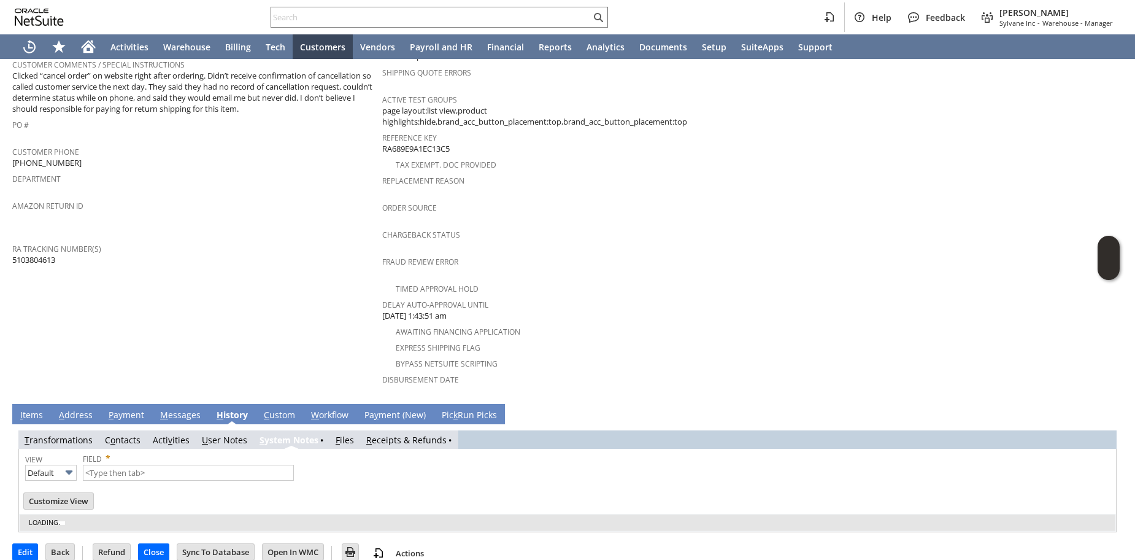
type input "1 to 25 of 82"
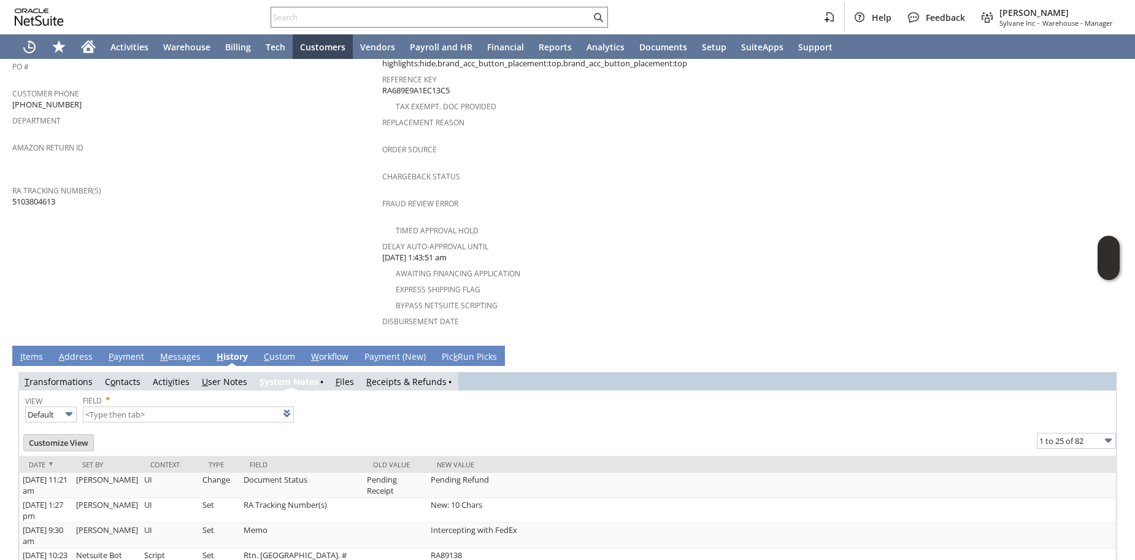
scroll to position [357, 0]
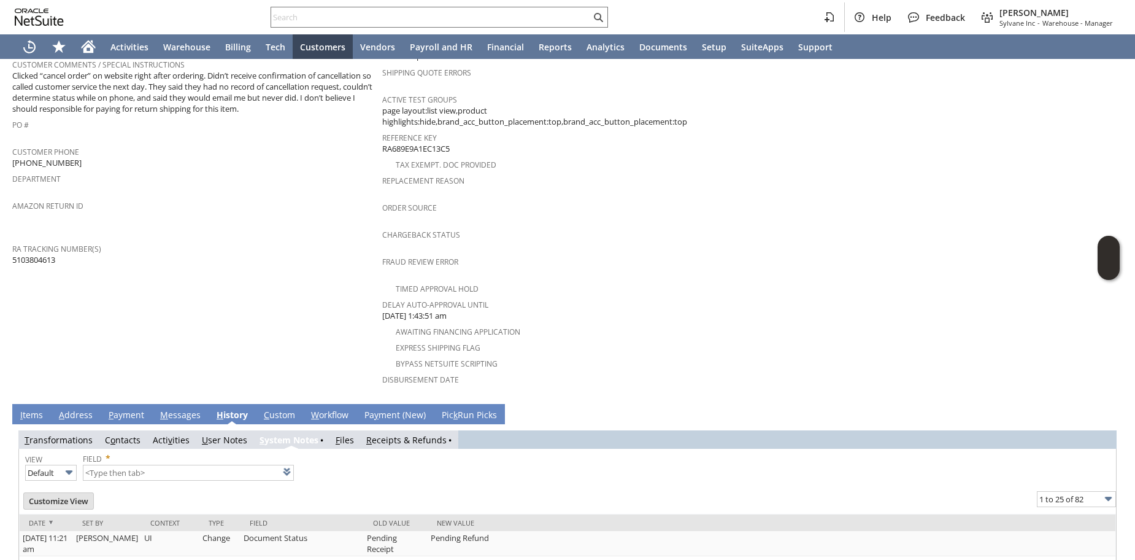
click at [32, 409] on link "I tems" at bounding box center [31, 416] width 29 height 14
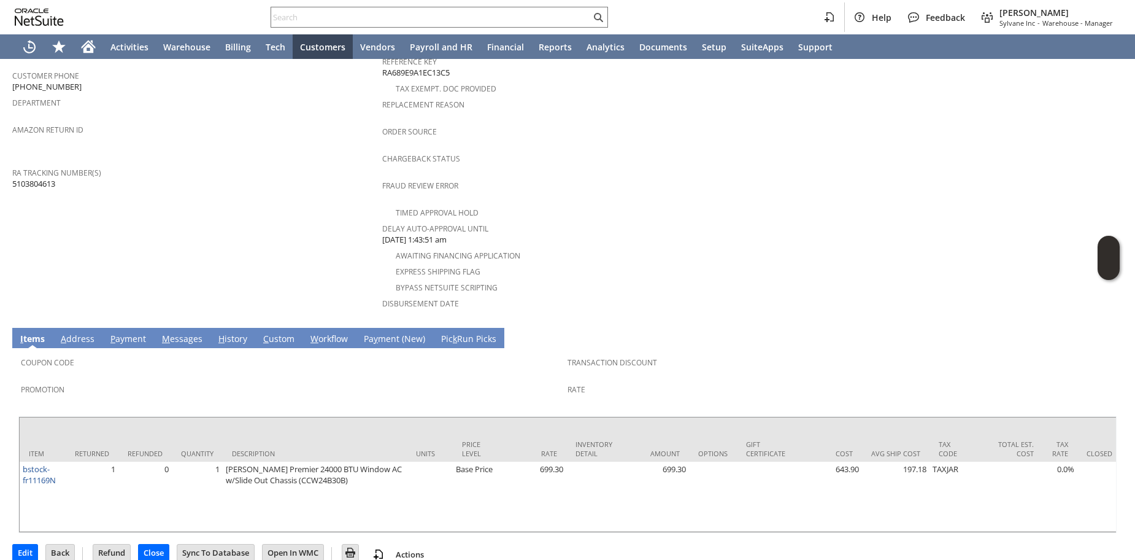
scroll to position [352, 0]
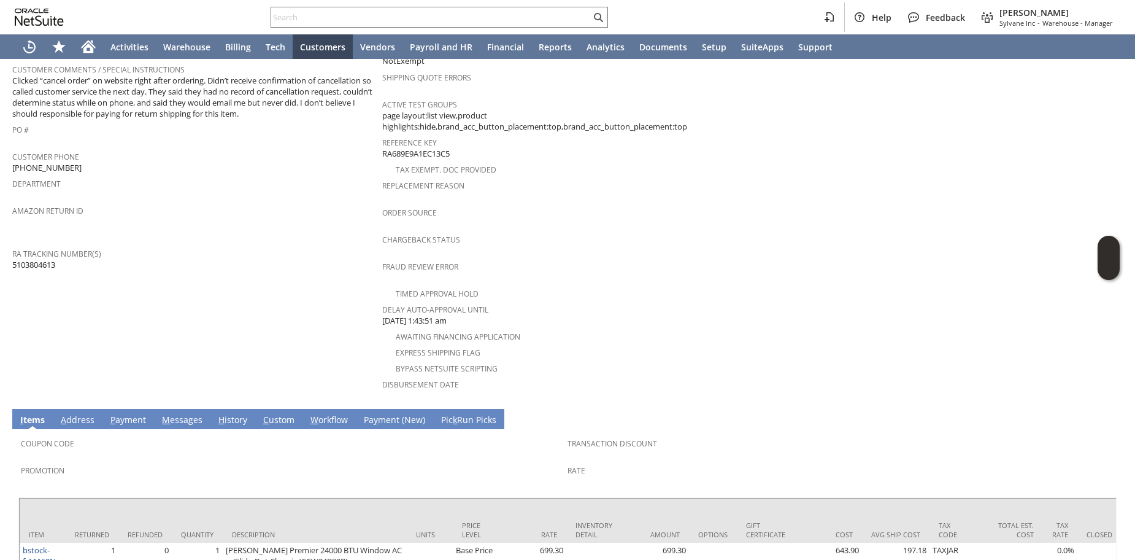
click at [228, 414] on link "H istory" at bounding box center [232, 421] width 35 height 14
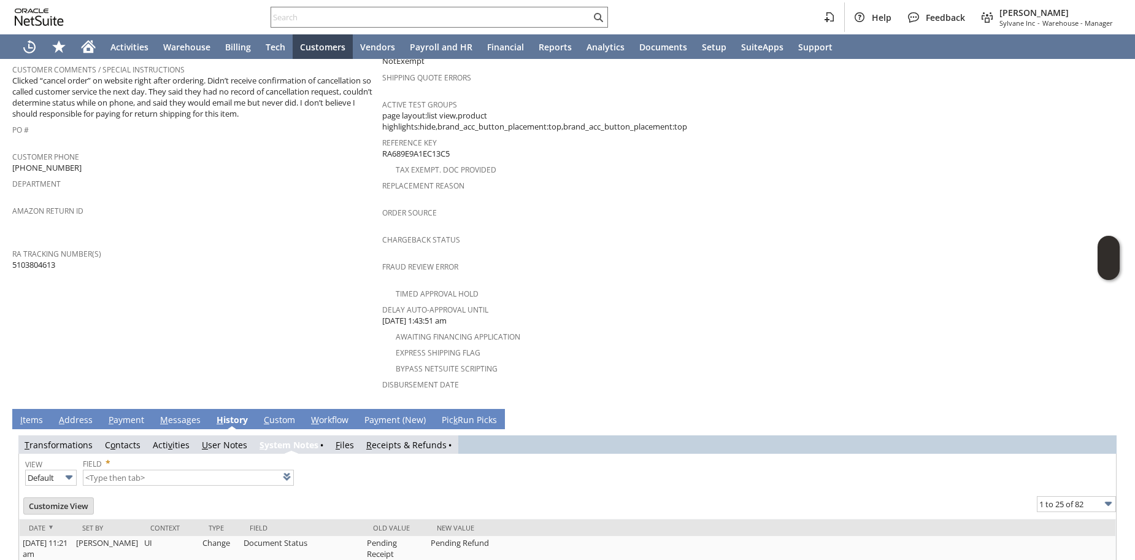
click at [395, 439] on link "R eceipts & Refunds" at bounding box center [406, 445] width 80 height 12
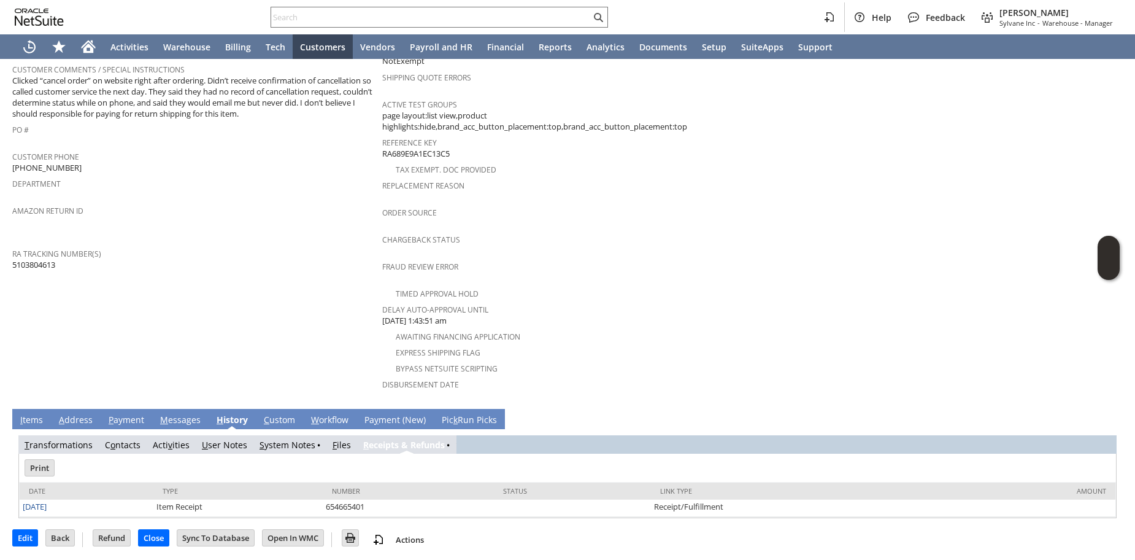
scroll to position [338, 0]
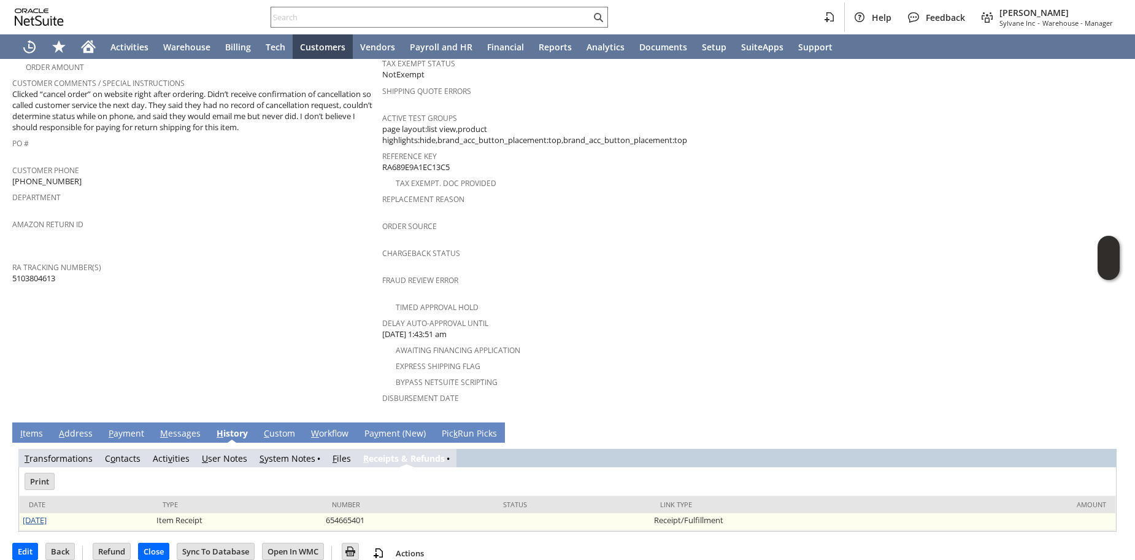
click at [46, 514] on link "8/21/2025" at bounding box center [35, 519] width 24 height 11
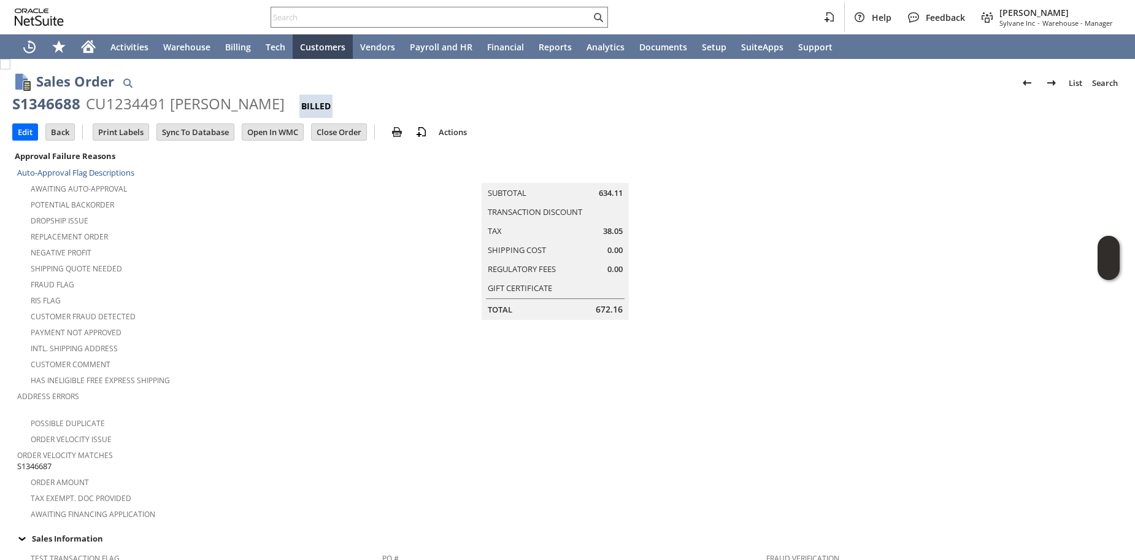
scroll to position [324, 0]
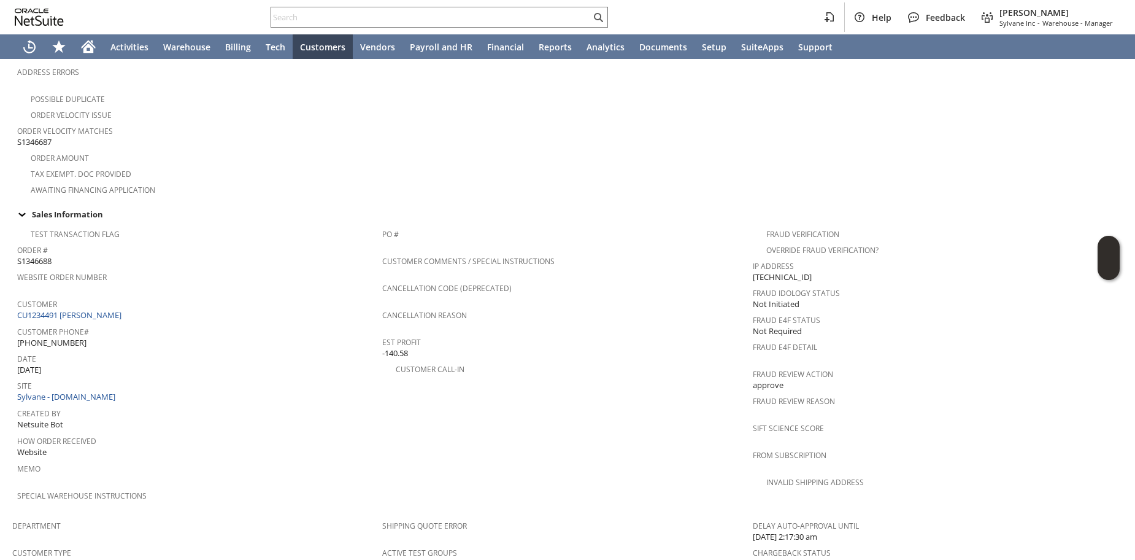
click at [41, 255] on span "S1346688" at bounding box center [34, 261] width 34 height 12
copy span "S1346688"
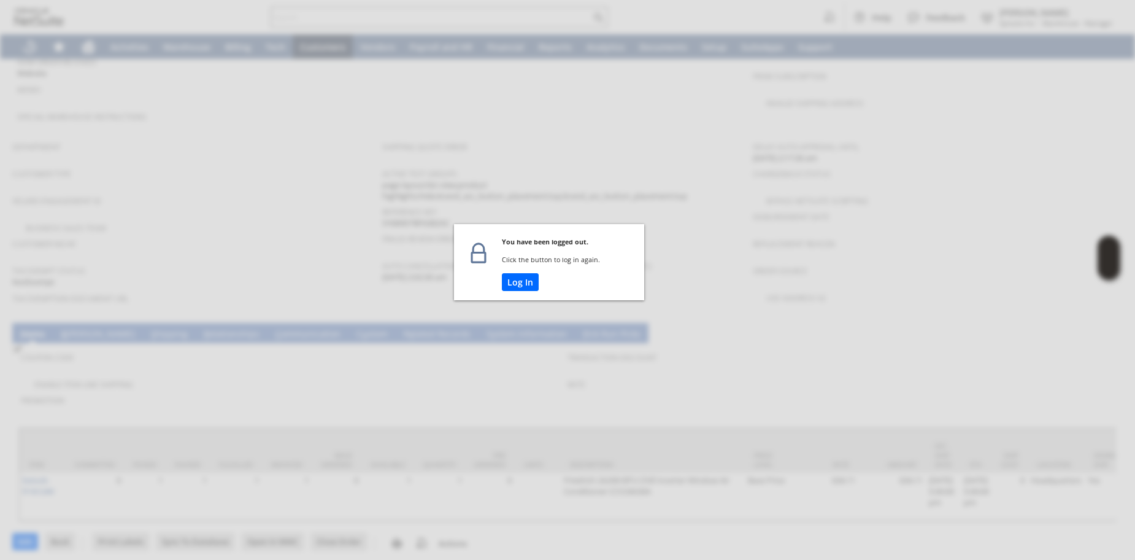
scroll to position [703, 0]
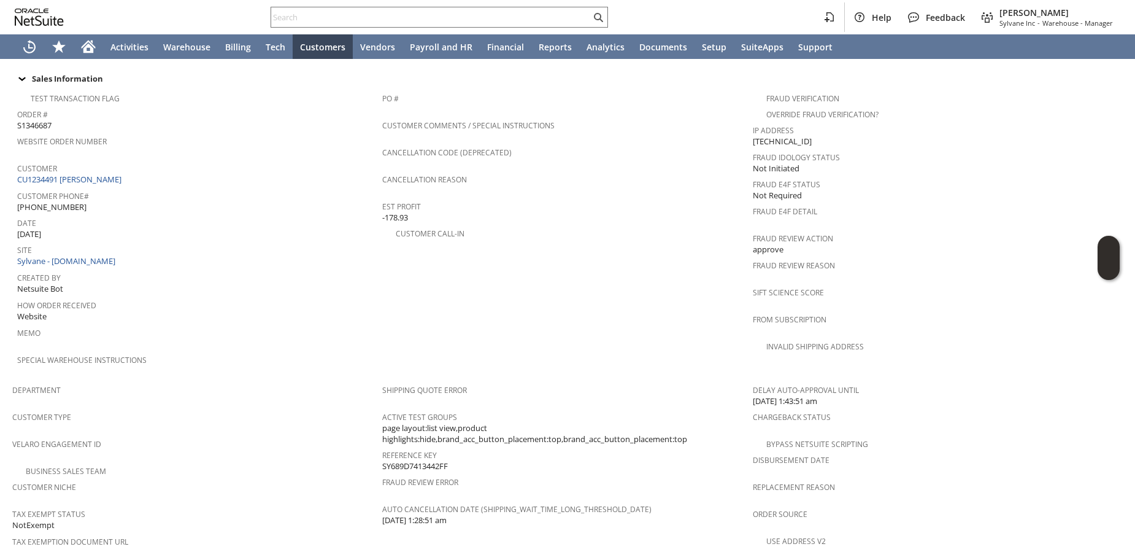
scroll to position [217, 0]
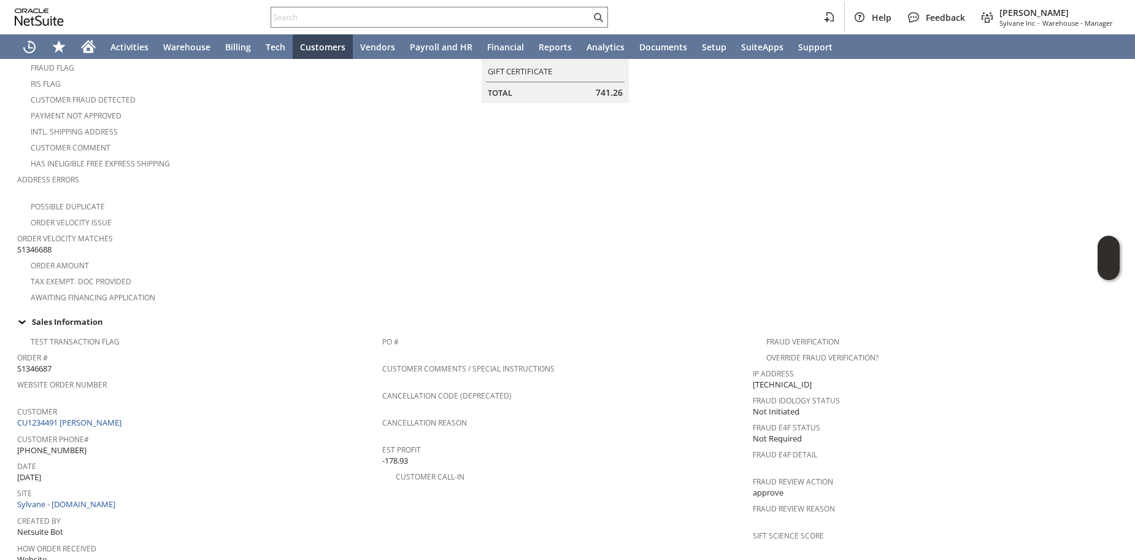
click at [45, 363] on span "S1346687" at bounding box center [34, 369] width 34 height 12
copy span "S1346687"
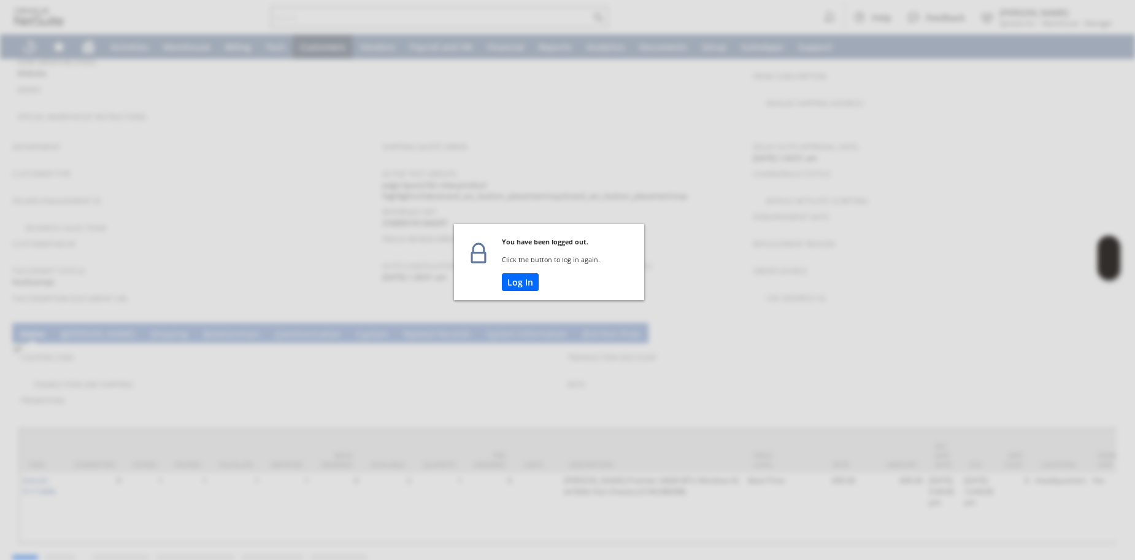
scroll to position [703, 0]
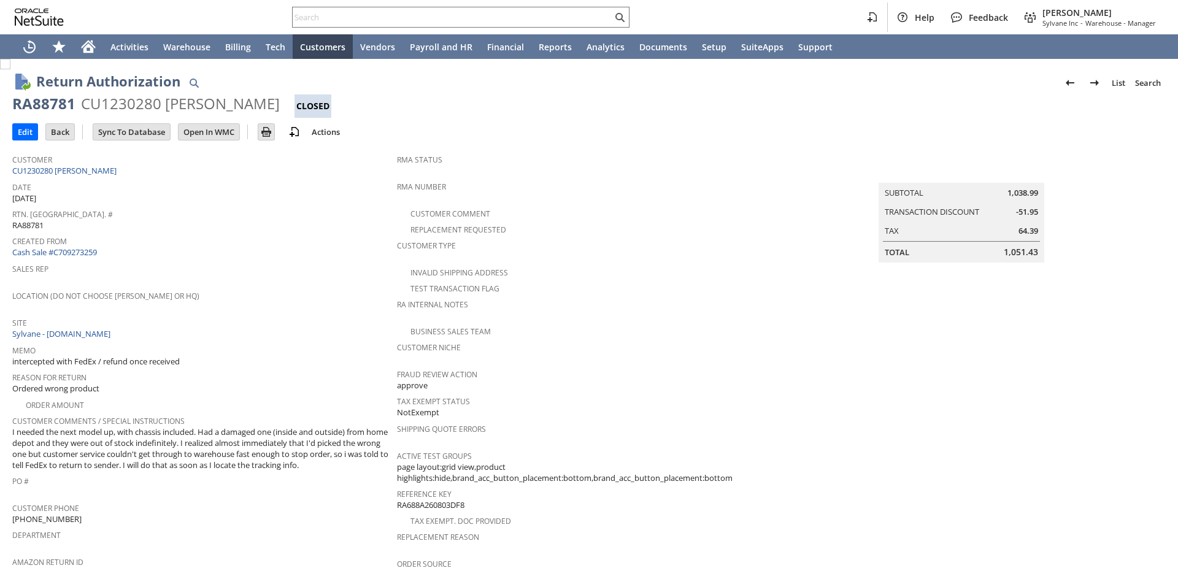
click at [338, 243] on span "Created From" at bounding box center [201, 240] width 379 height 14
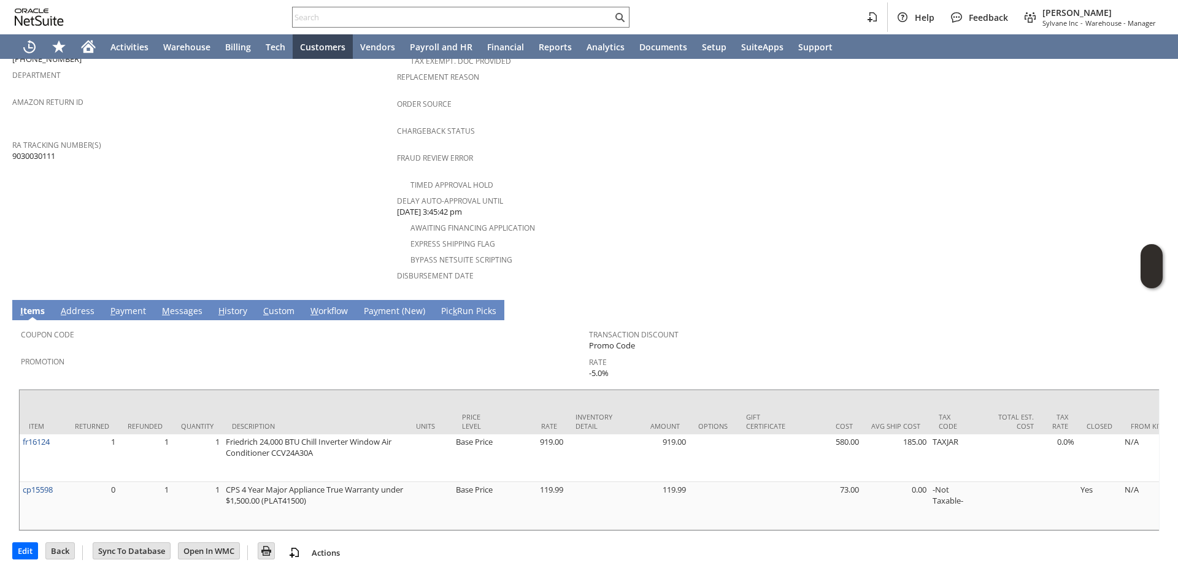
scroll to position [497, 0]
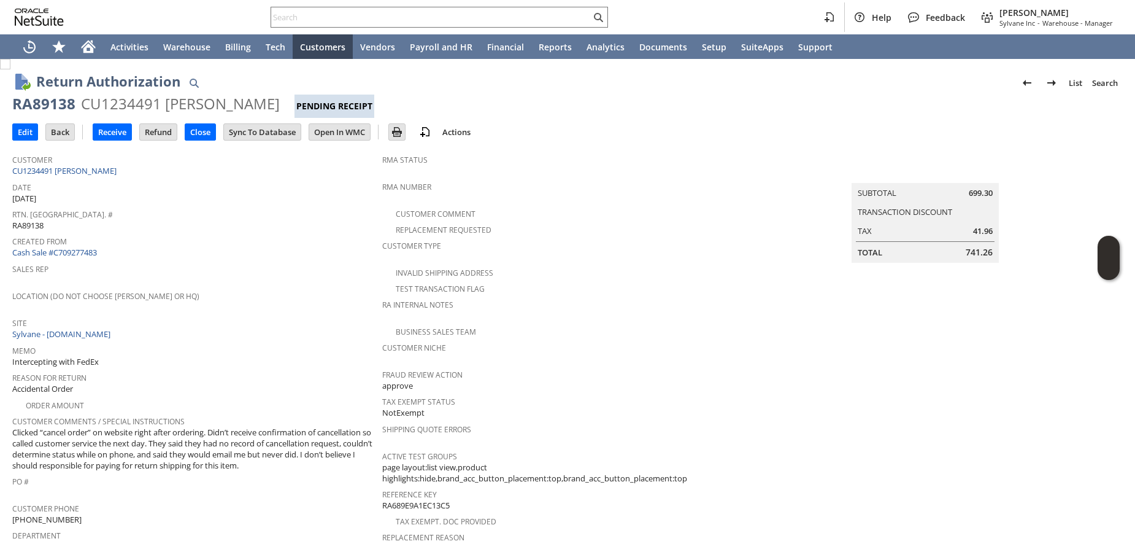
click at [24, 222] on span "RA89138" at bounding box center [27, 226] width 31 height 12
copy span "RA89138"
